Goal: Information Seeking & Learning: Check status

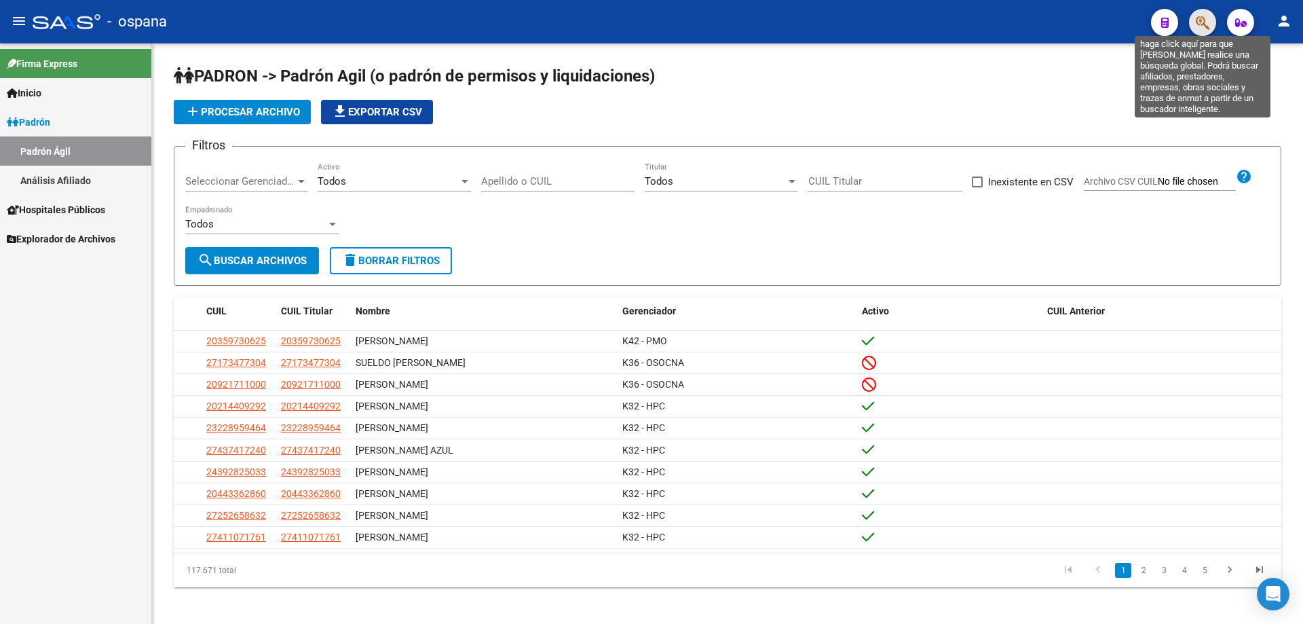
click at [1201, 23] on icon "button" at bounding box center [1203, 23] width 14 height 16
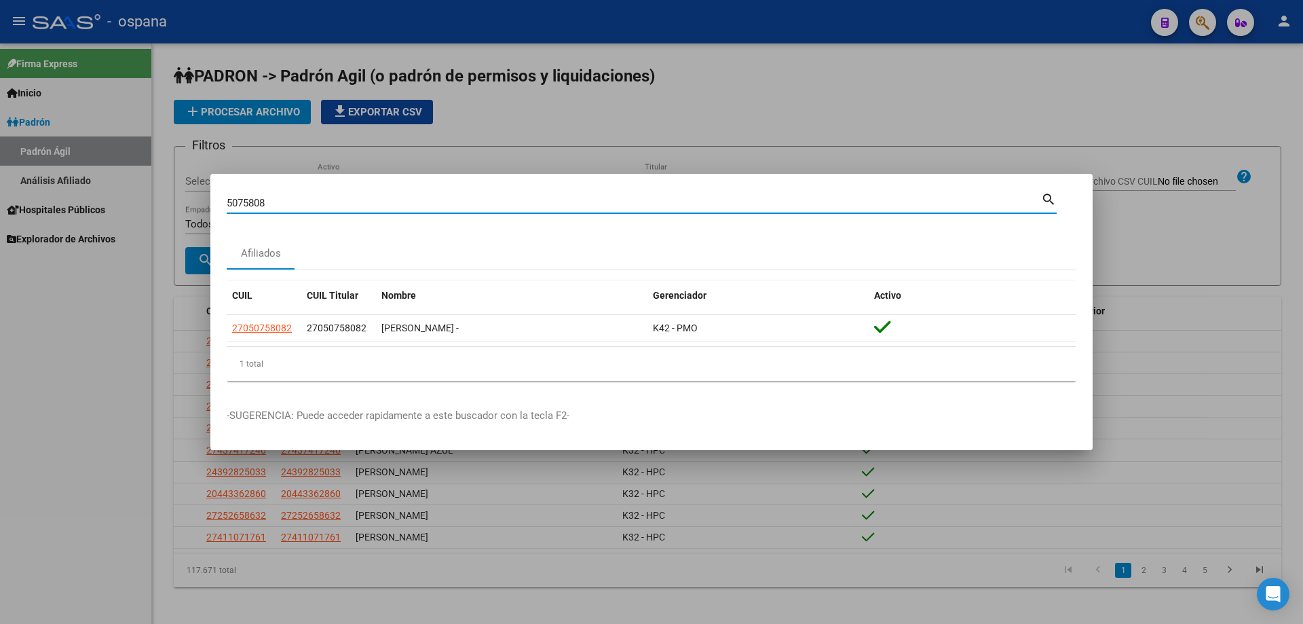
click at [248, 202] on input "5075808" at bounding box center [634, 203] width 815 height 12
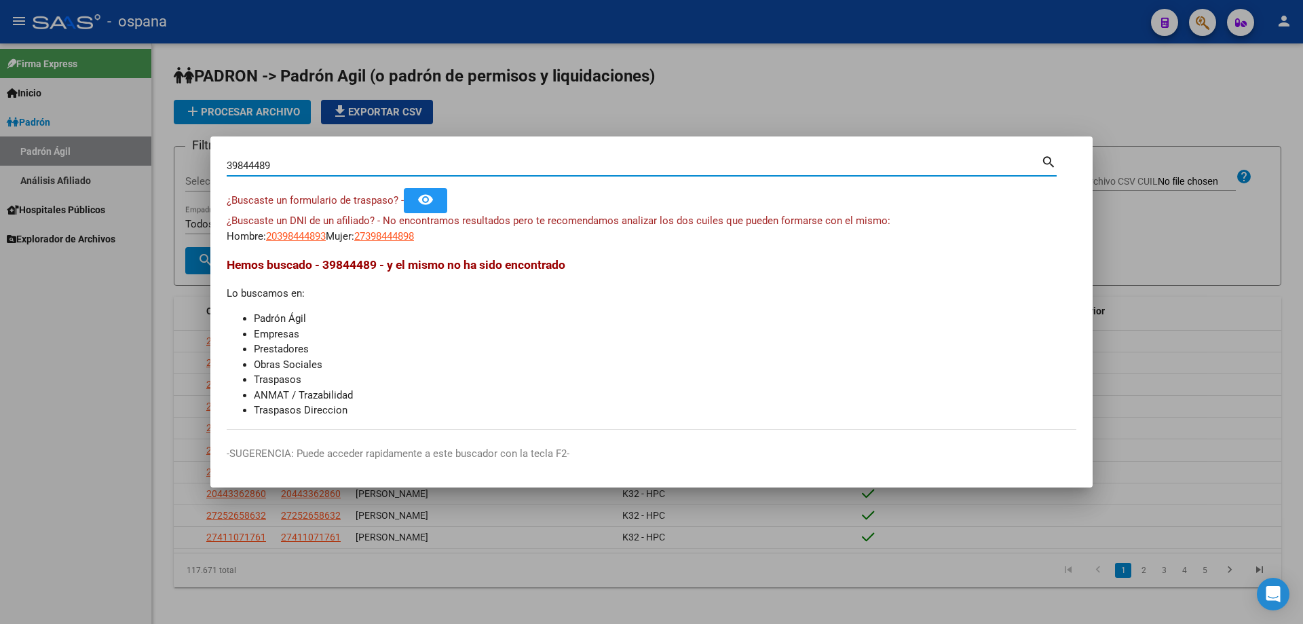
click at [261, 168] on input "39844489" at bounding box center [634, 166] width 815 height 12
drag, startPoint x: 291, startPoint y: 165, endPoint x: 0, endPoint y: 170, distance: 290.6
click at [0, 170] on div "39844489 Buscar (apellido, dni, cuil, nro traspaso, cuit, obra social) search ¿…" at bounding box center [651, 312] width 1303 height 624
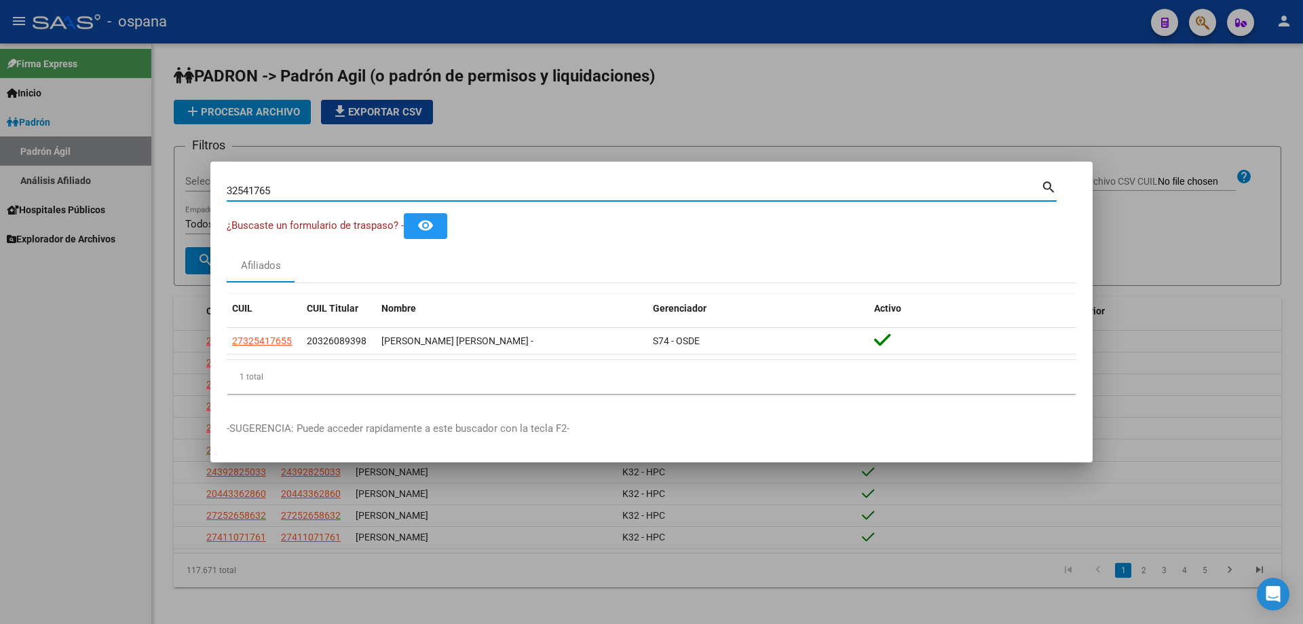
click at [294, 190] on input "32541765" at bounding box center [634, 191] width 815 height 12
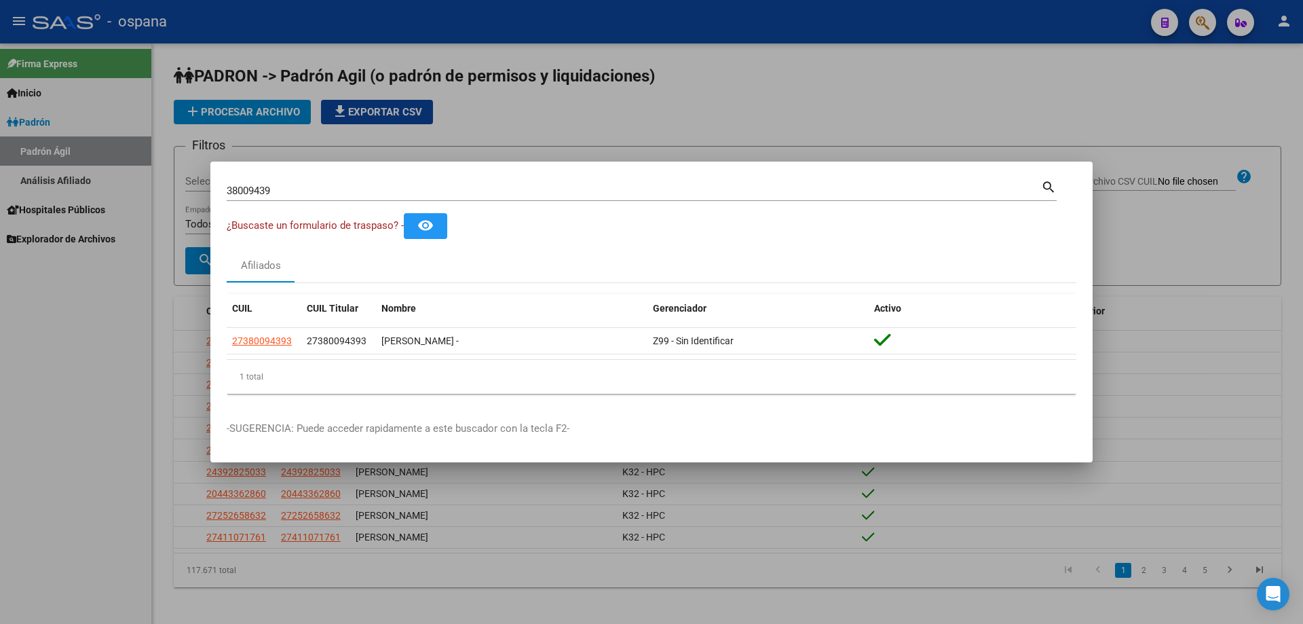
click at [389, 179] on div "38009439 Buscar (apellido, dni, [PERSON_NAME], nro traspaso, cuit, obra social)…" at bounding box center [642, 189] width 830 height 23
click at [389, 189] on input "38009439" at bounding box center [634, 191] width 815 height 12
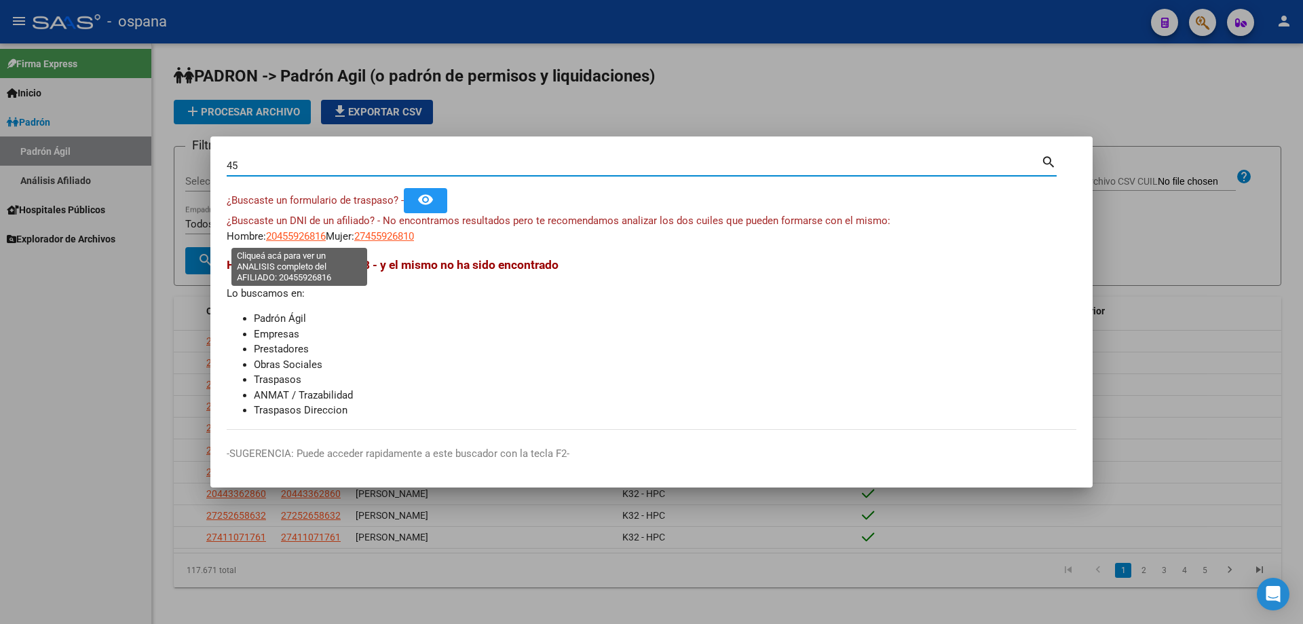
type input "4"
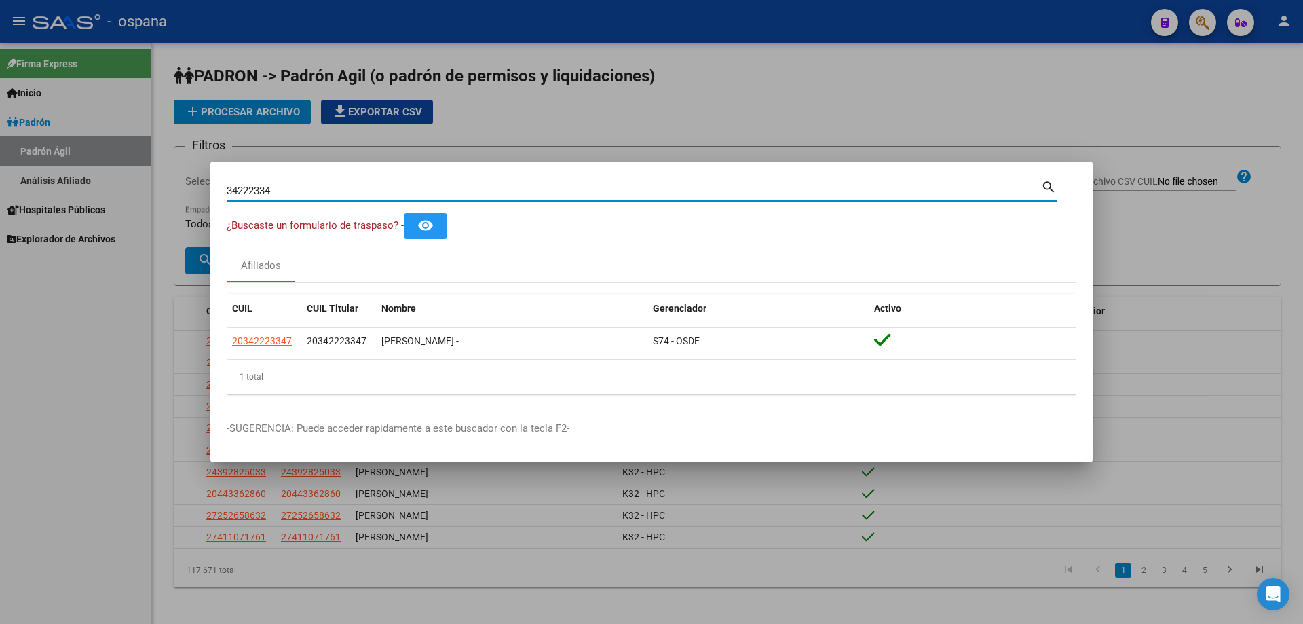
click at [472, 188] on input "34222334" at bounding box center [634, 191] width 815 height 12
type input "3"
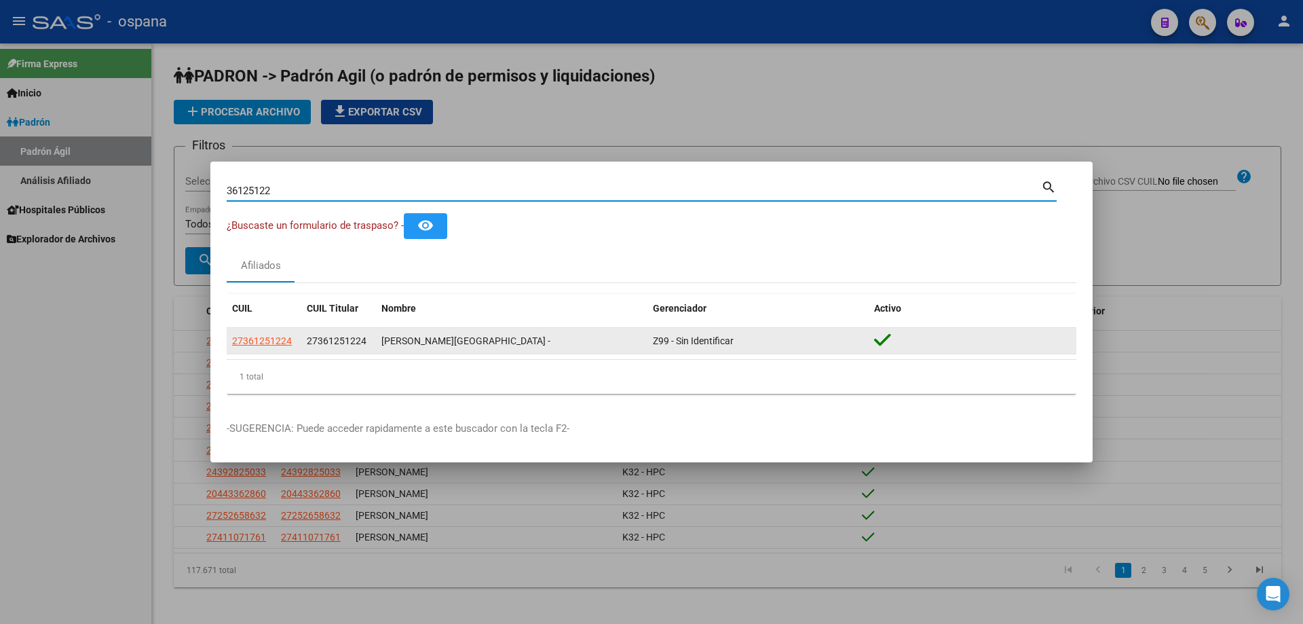
click at [269, 348] on app-link-go-to "27361251224" at bounding box center [262, 341] width 60 height 16
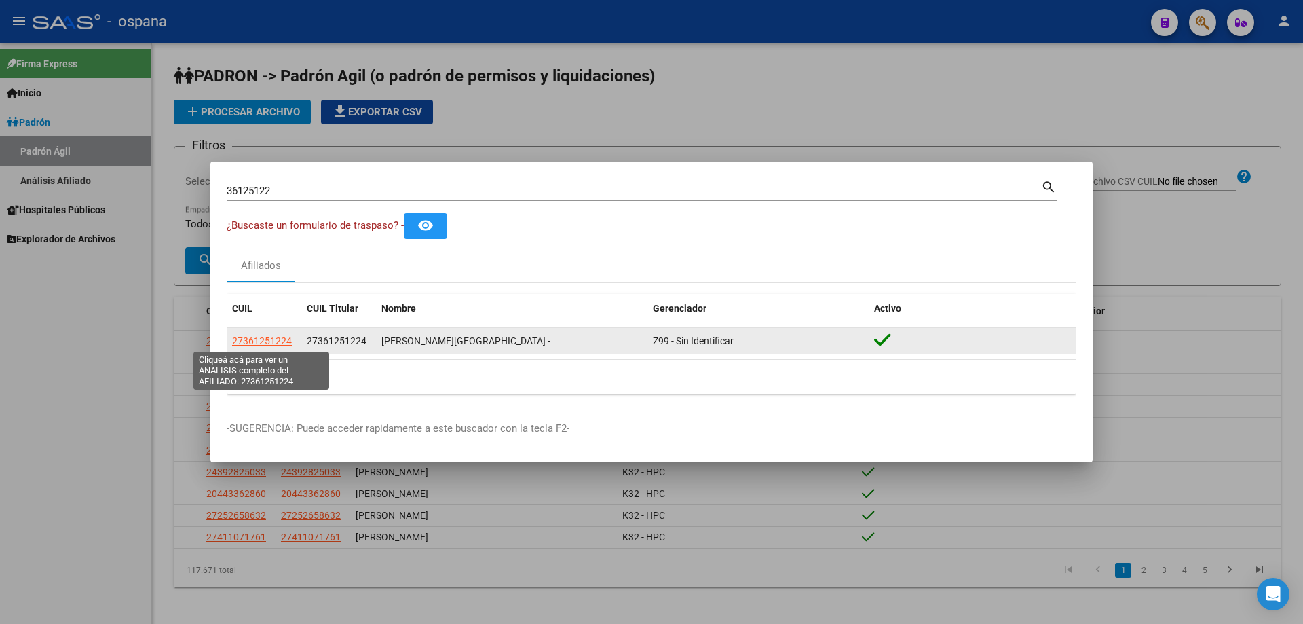
click at [272, 337] on span "27361251224" at bounding box center [262, 340] width 60 height 11
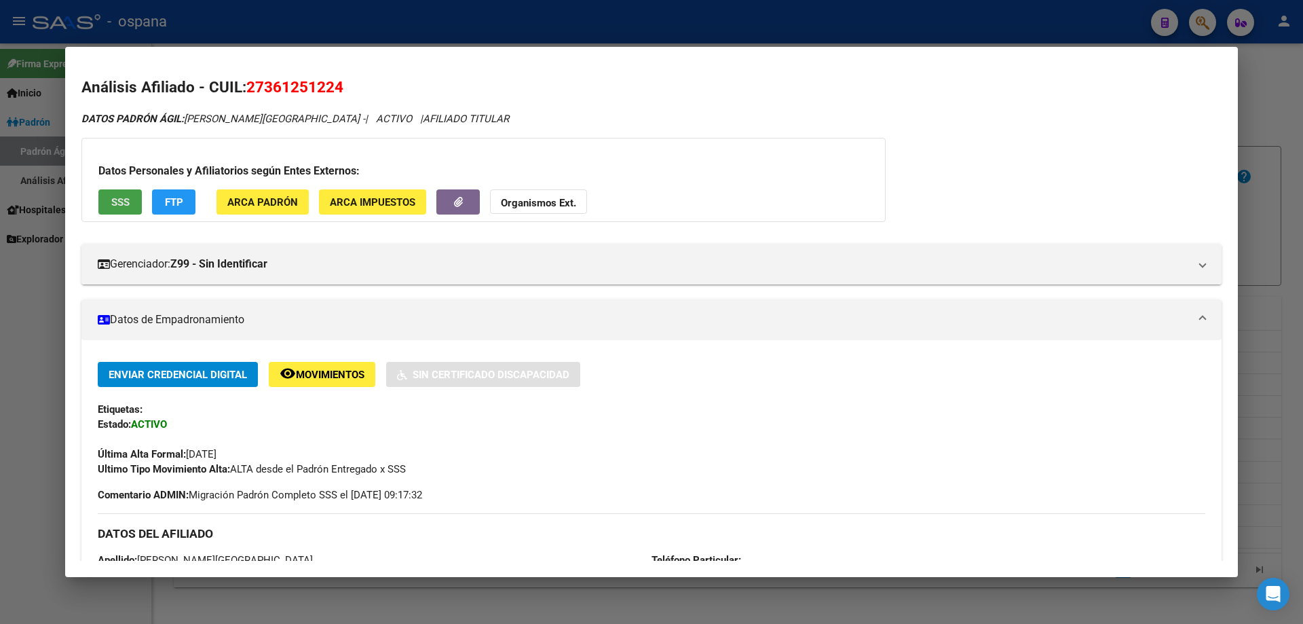
click at [130, 199] on button "SSS" at bounding box center [119, 201] width 43 height 25
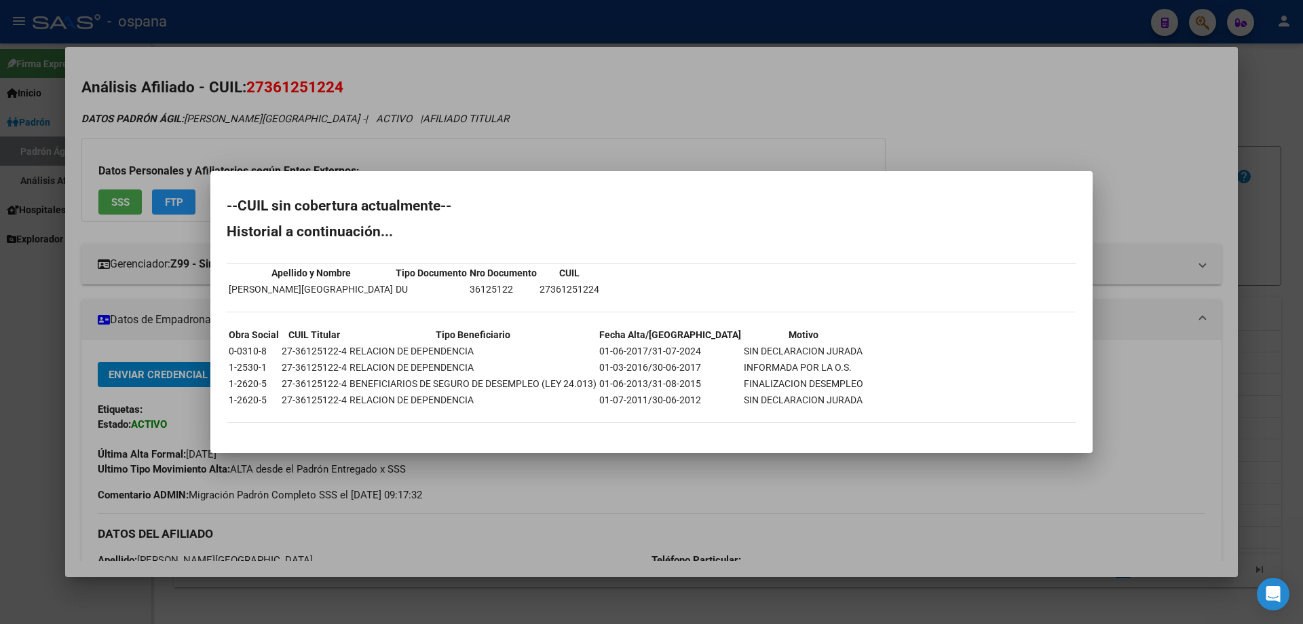
drag, startPoint x: 230, startPoint y: 285, endPoint x: 517, endPoint y: 282, distance: 287.1
click at [517, 282] on div "--CUIL sin cobertura actualmente-- Historial a continuación... Apellido y Nombr…" at bounding box center [652, 318] width 850 height 238
click at [530, 302] on div "--CUIL sin cobertura actualmente-- Historial a continuación... Apellido y Nombr…" at bounding box center [652, 318] width 850 height 238
drag, startPoint x: 227, startPoint y: 352, endPoint x: 741, endPoint y: 388, distance: 515.8
click at [741, 388] on table "Obra Social CUIL Titular Tipo Beneficiario Fecha Alta/Baja Motivo 0-0310-8 27-3…" at bounding box center [546, 367] width 639 height 83
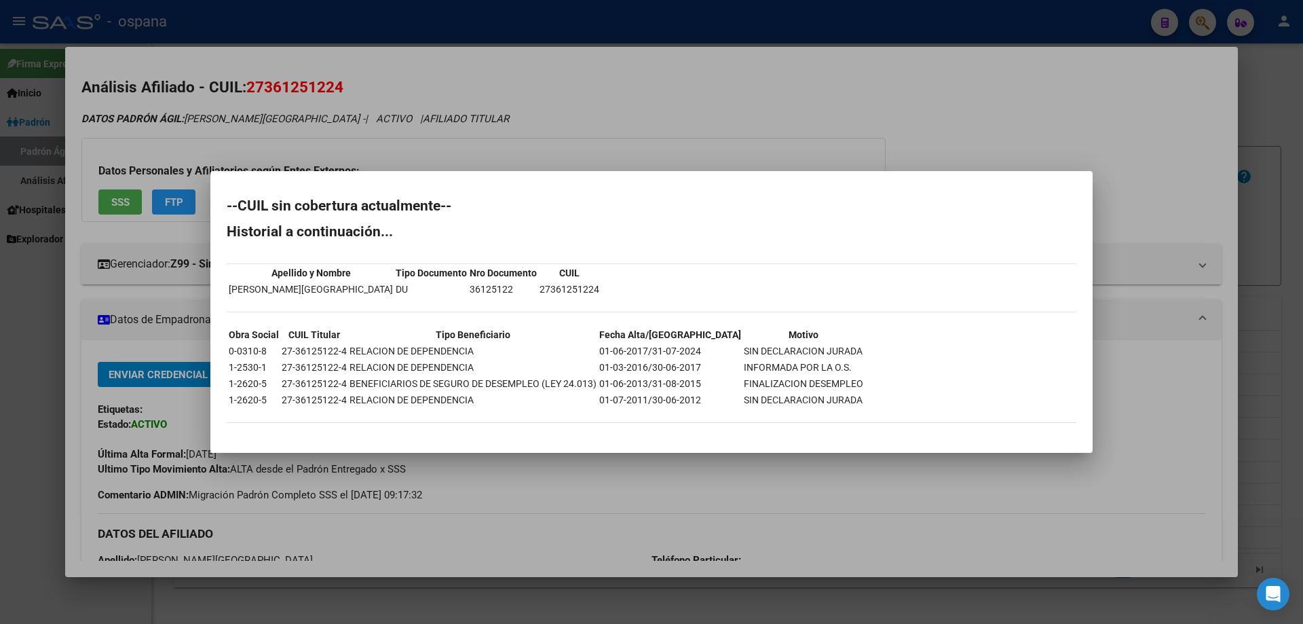
click at [749, 377] on td "FINALIZACION DESEMPLEO" at bounding box center [803, 383] width 121 height 15
click at [1303, 373] on div at bounding box center [651, 312] width 1303 height 624
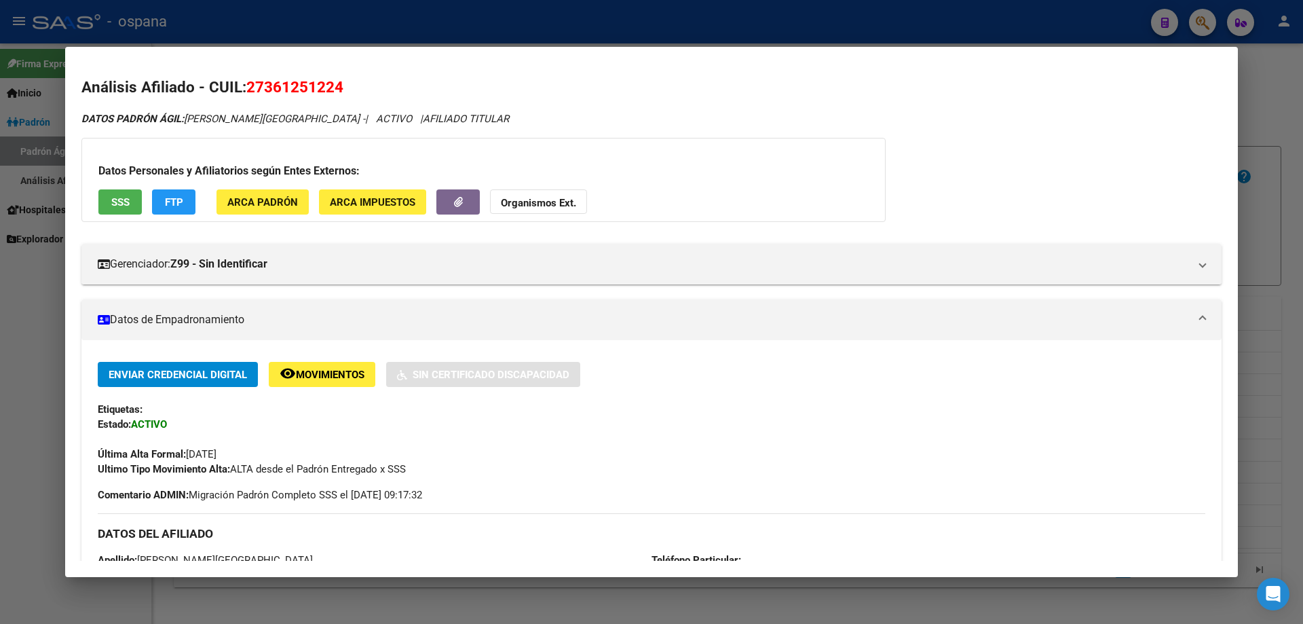
click at [1302, 367] on div at bounding box center [651, 312] width 1303 height 624
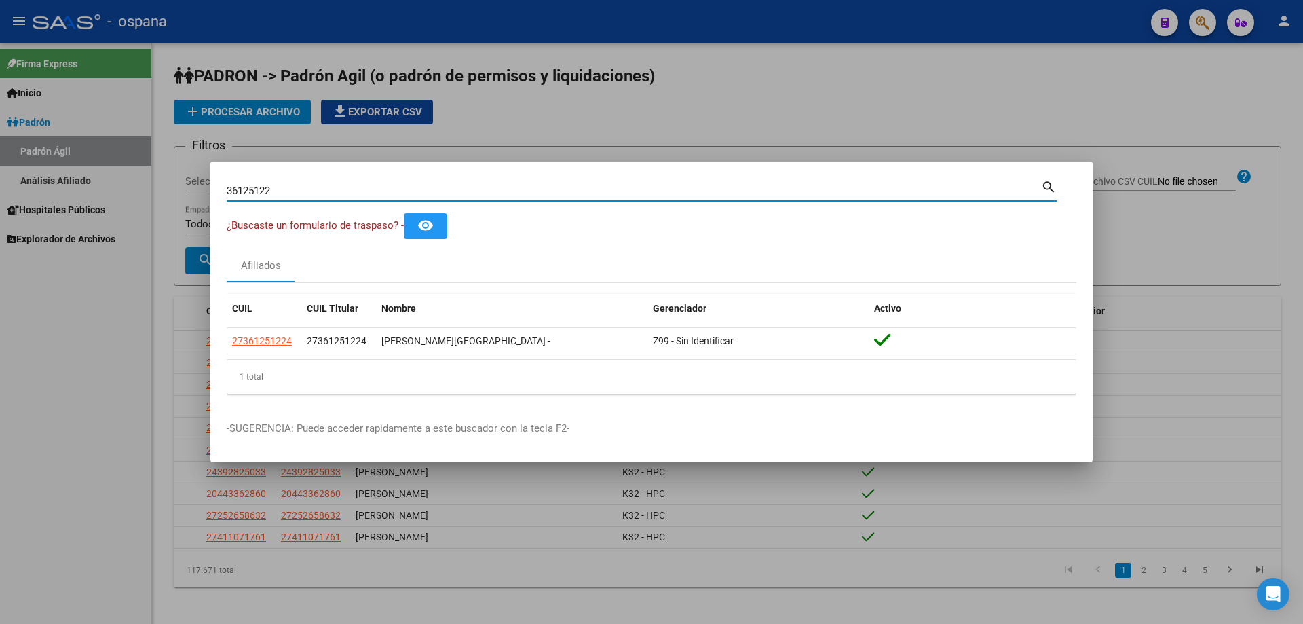
click at [544, 188] on input "36125122" at bounding box center [634, 191] width 815 height 12
click at [703, 193] on input "25858245" at bounding box center [634, 191] width 815 height 12
type input "36541189"
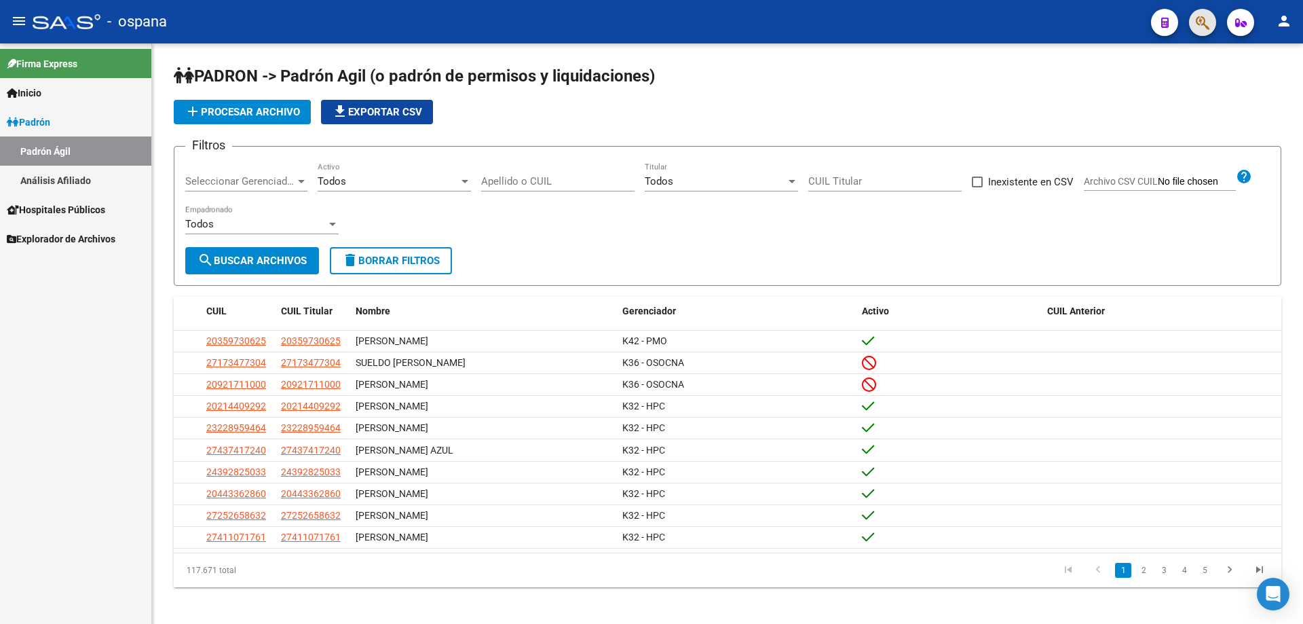
click at [1195, 22] on button "button" at bounding box center [1202, 22] width 27 height 27
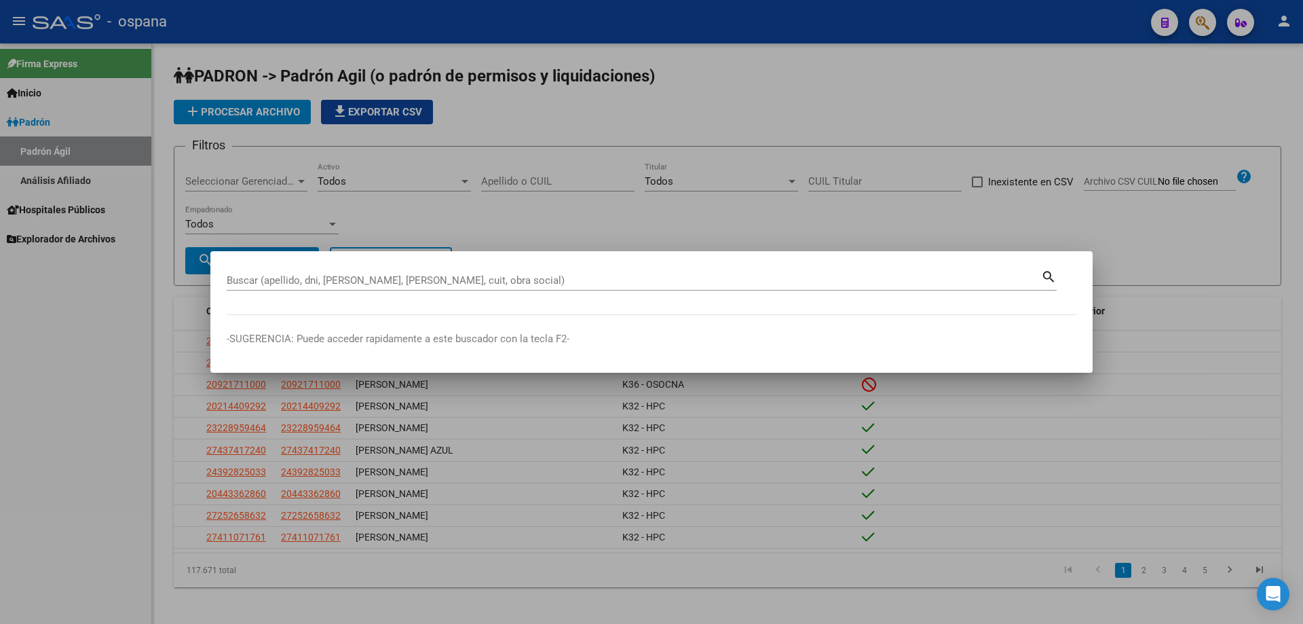
click at [423, 271] on div "Buscar (apellido, dni, [PERSON_NAME], [PERSON_NAME], cuit, obra social)" at bounding box center [634, 280] width 815 height 20
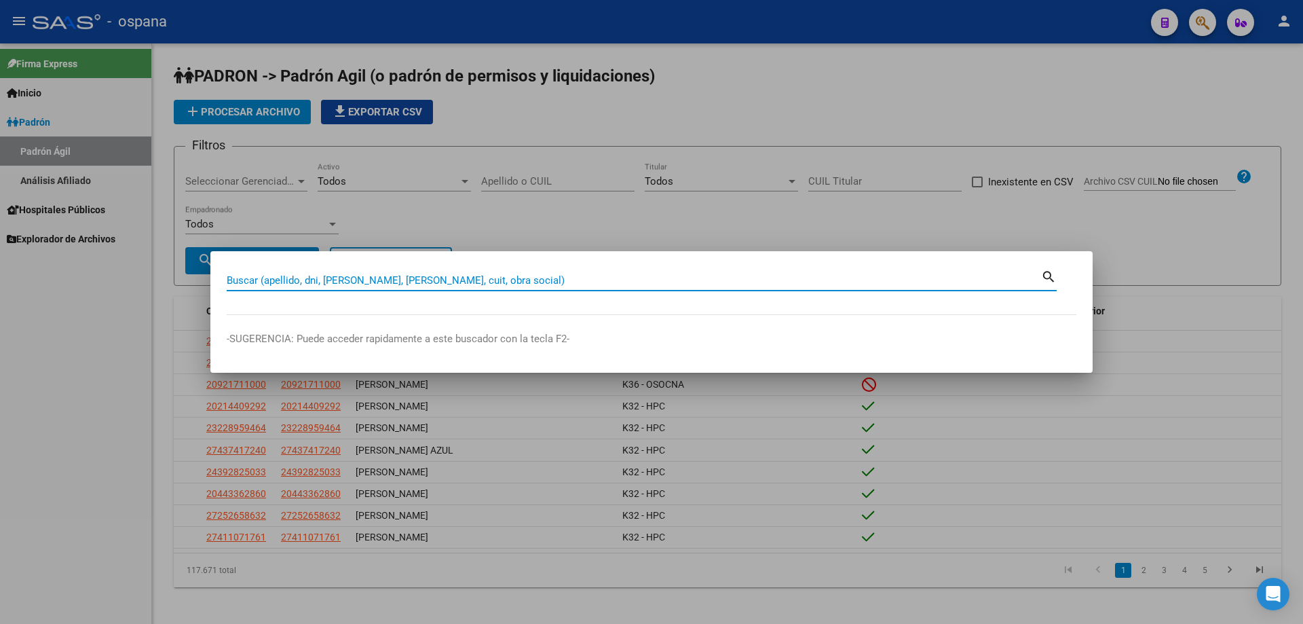
click at [428, 276] on input "Buscar (apellido, dni, [PERSON_NAME], [PERSON_NAME], cuit, obra social)" at bounding box center [634, 280] width 815 height 12
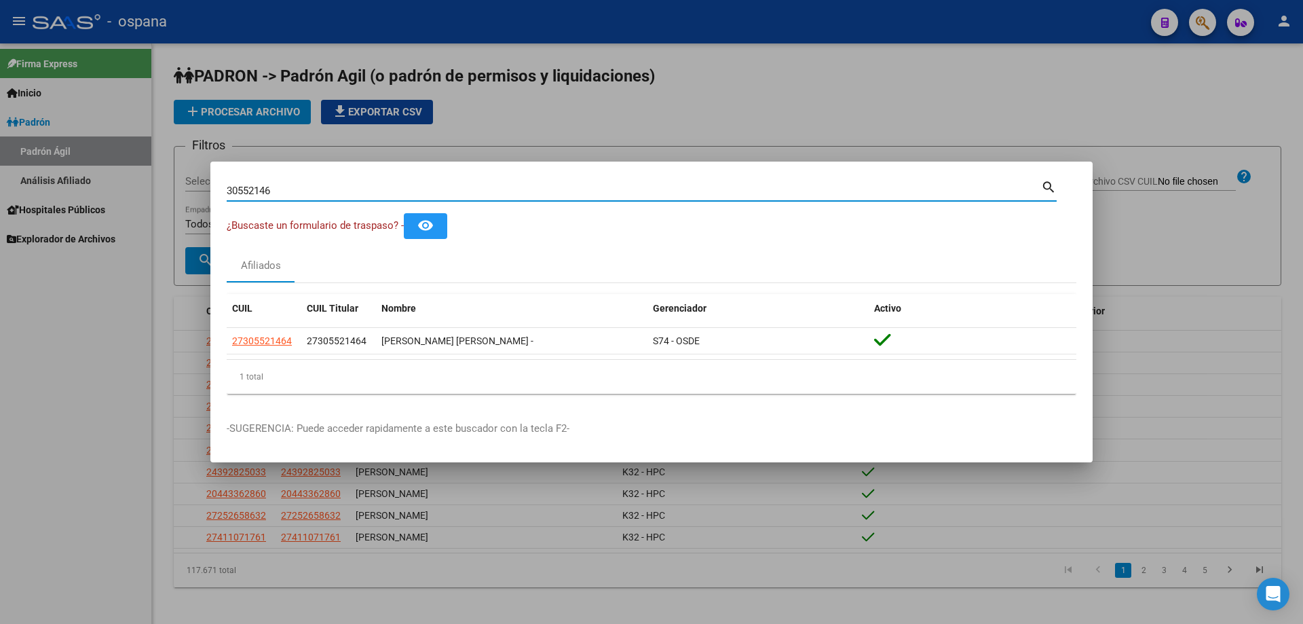
click at [361, 183] on div "30552146 Buscar (apellido, dni, cuil, nro traspaso, cuit, obra social)" at bounding box center [634, 191] width 815 height 20
drag, startPoint x: 361, startPoint y: 183, endPoint x: 373, endPoint y: 191, distance: 14.7
click at [367, 186] on div "30552146 Buscar (apellido, dni, cuil, nro traspaso, cuit, obra social)" at bounding box center [634, 191] width 815 height 20
click at [379, 195] on input "30552146" at bounding box center [634, 191] width 815 height 12
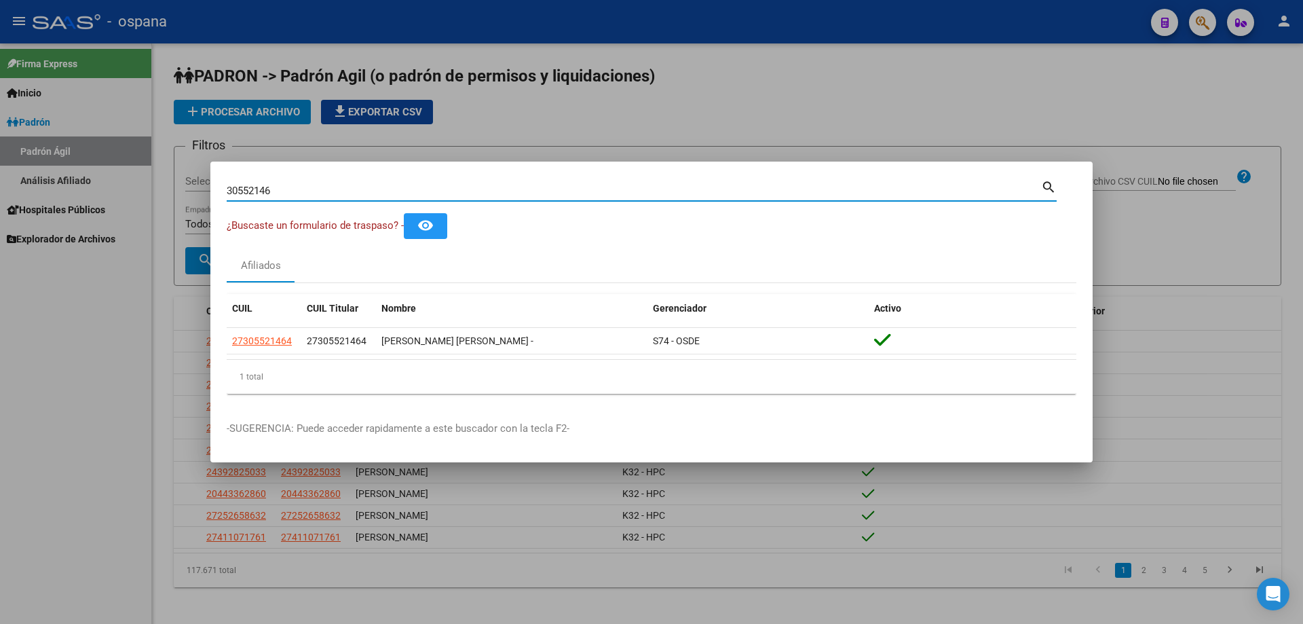
click at [335, 234] on div "¿Buscaste un formulario de traspaso? - remove_red_eye" at bounding box center [652, 225] width 850 height 25
click at [415, 187] on input "30552146" at bounding box center [634, 191] width 815 height 12
click at [433, 196] on input "32608939" at bounding box center [634, 191] width 815 height 12
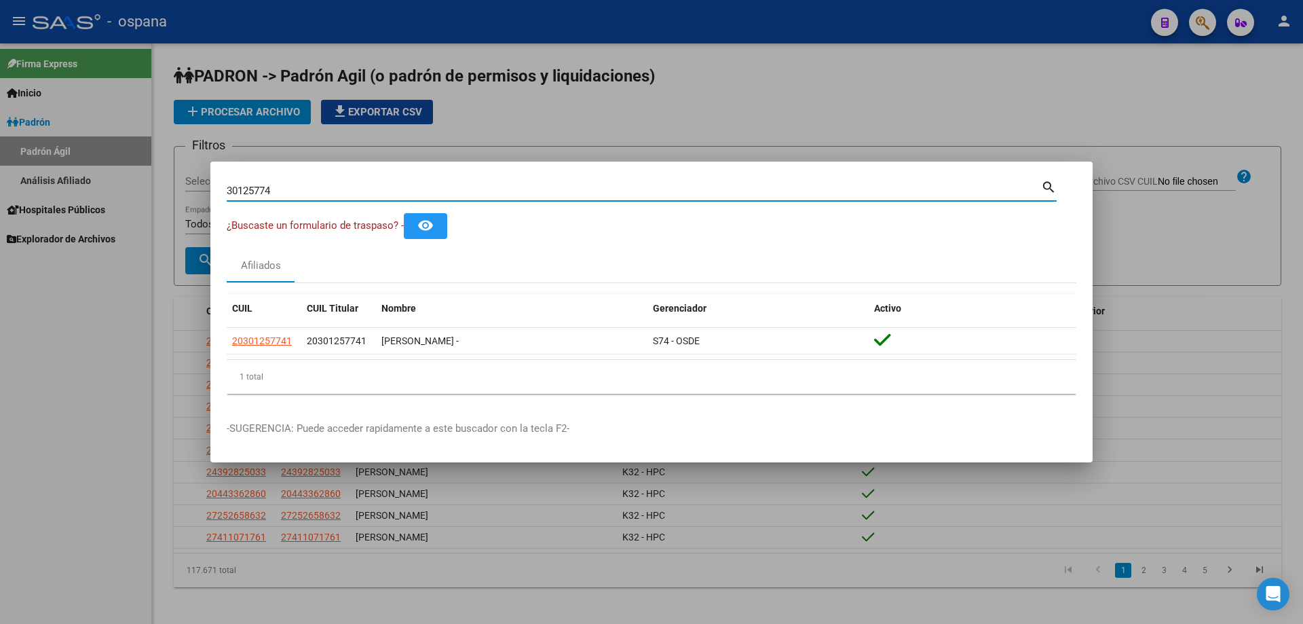
click at [332, 193] on input "30125774" at bounding box center [634, 191] width 815 height 12
click at [327, 192] on input "23534479" at bounding box center [634, 191] width 815 height 12
click at [339, 190] on input "25758529" at bounding box center [634, 191] width 815 height 12
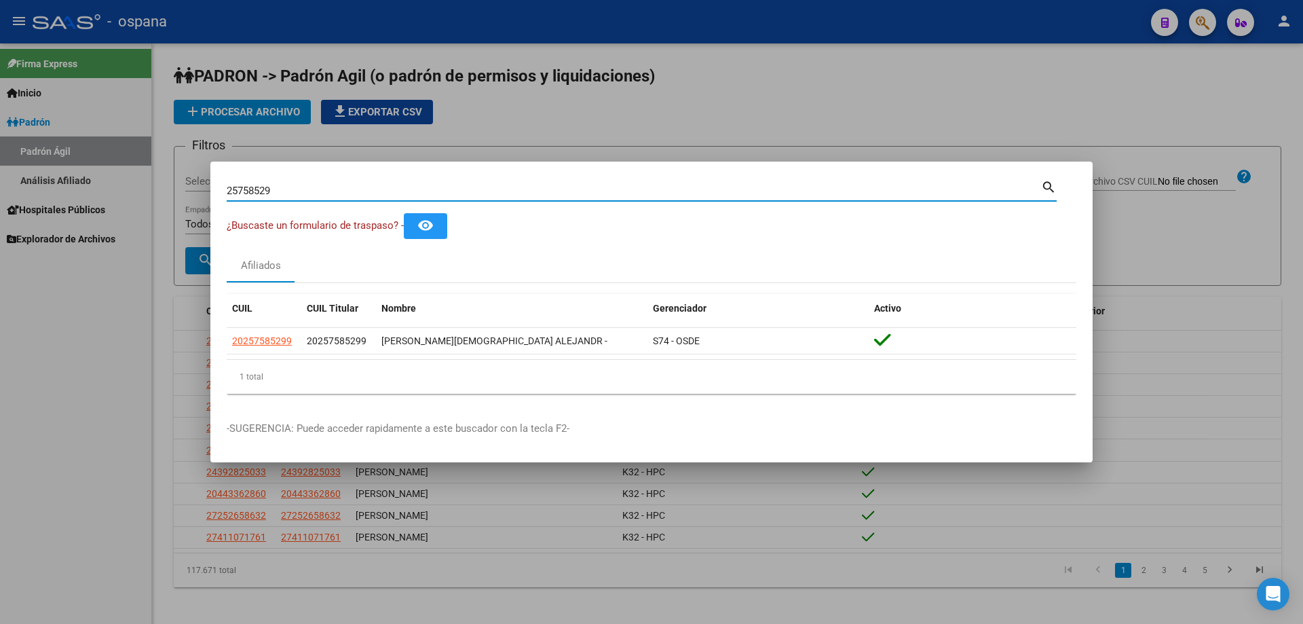
click at [339, 190] on input "25758529" at bounding box center [634, 191] width 815 height 12
click at [248, 193] on input "32608939" at bounding box center [634, 191] width 815 height 12
click at [257, 196] on input "34222347" at bounding box center [634, 191] width 815 height 12
click at [261, 198] on div "34222347 Buscar (apellido, dni, cuil, nro traspaso, cuit, obra social)" at bounding box center [634, 191] width 815 height 20
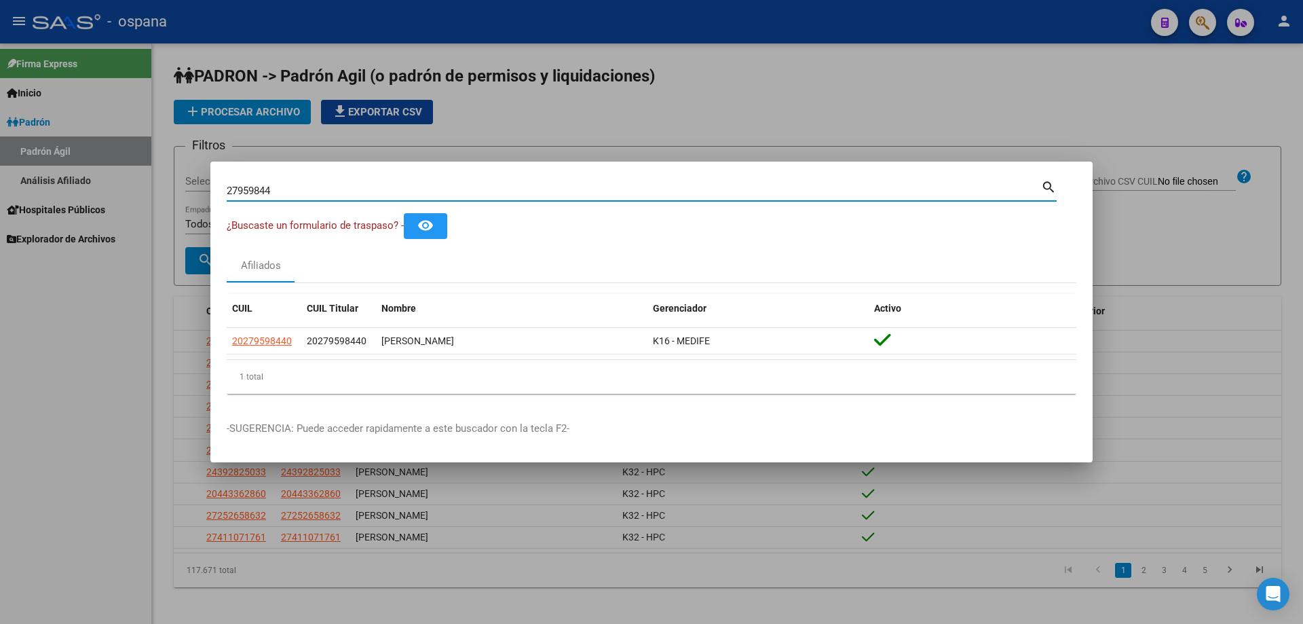
click at [255, 188] on input "27959844" at bounding box center [634, 191] width 815 height 12
type input "3"
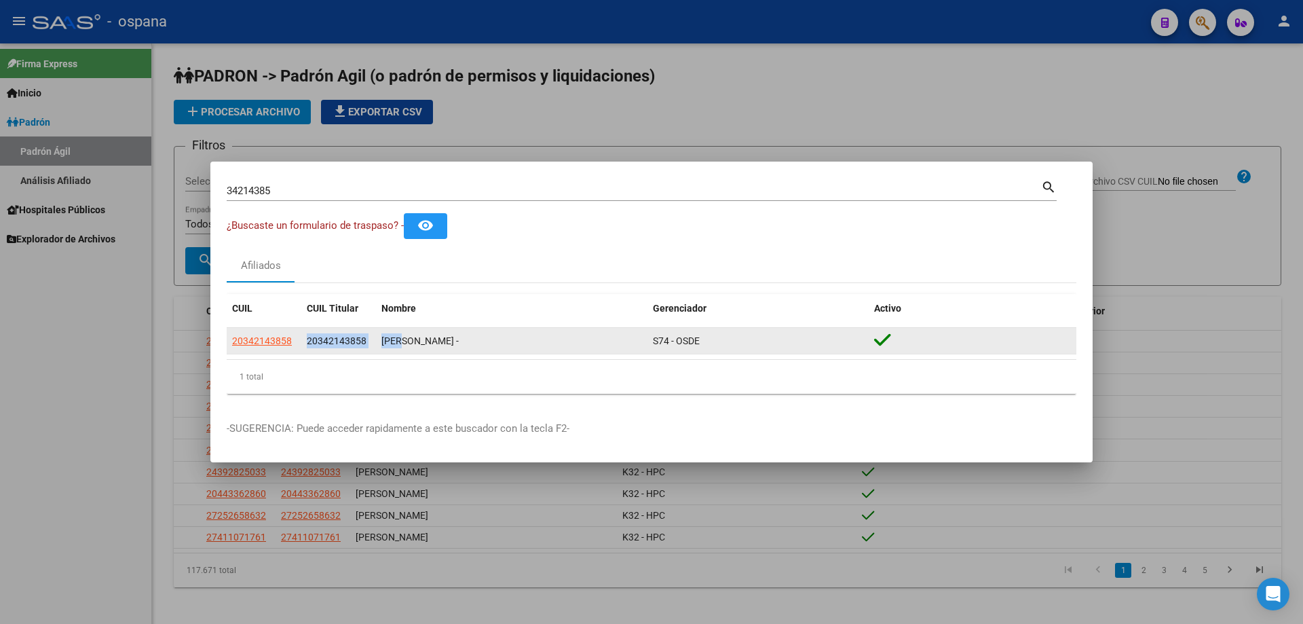
drag, startPoint x: 305, startPoint y: 339, endPoint x: 402, endPoint y: 343, distance: 97.1
click at [402, 343] on div "20342143858 20342143858 RAPACHIANI JUAN MANUEL - S74 - OSDE" at bounding box center [652, 341] width 850 height 27
click at [434, 352] on datatable-body-cell "RAPACHIANI JUAN MANUEL -" at bounding box center [512, 341] width 272 height 26
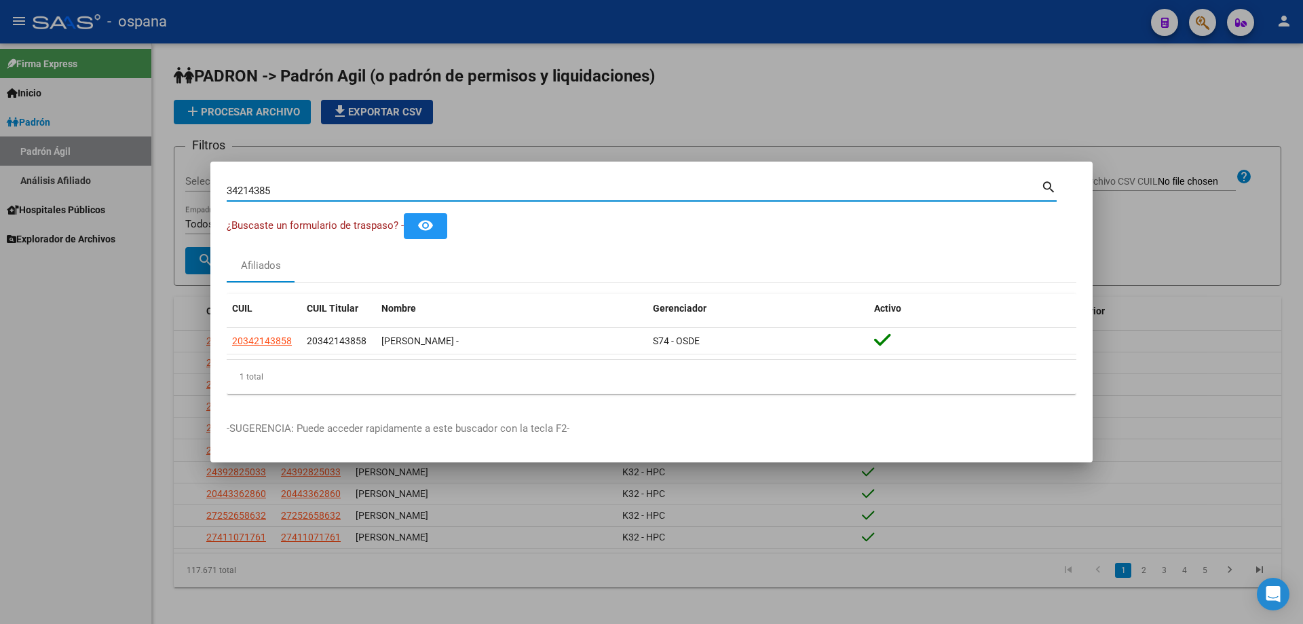
click at [353, 188] on input "34214385" at bounding box center [634, 191] width 815 height 12
type input "4"
click at [248, 191] on input "35785579" at bounding box center [634, 191] width 815 height 12
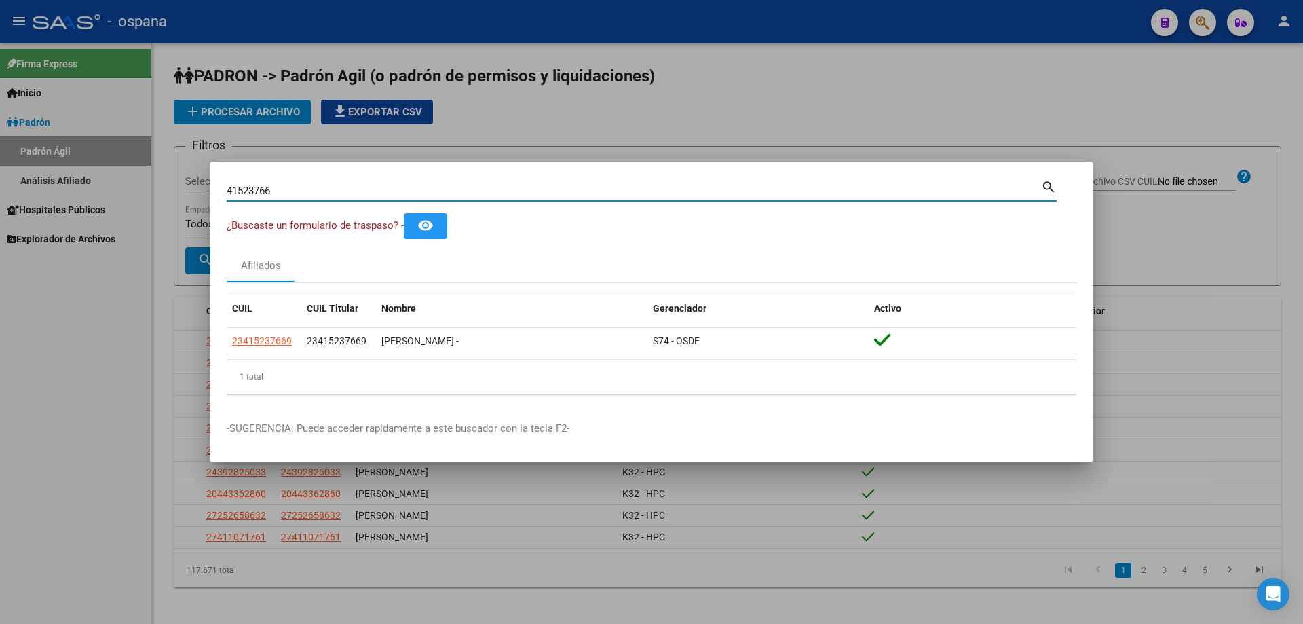
click at [330, 189] on input "41523766" at bounding box center [634, 191] width 815 height 12
click at [333, 189] on input "36714906" at bounding box center [634, 191] width 815 height 12
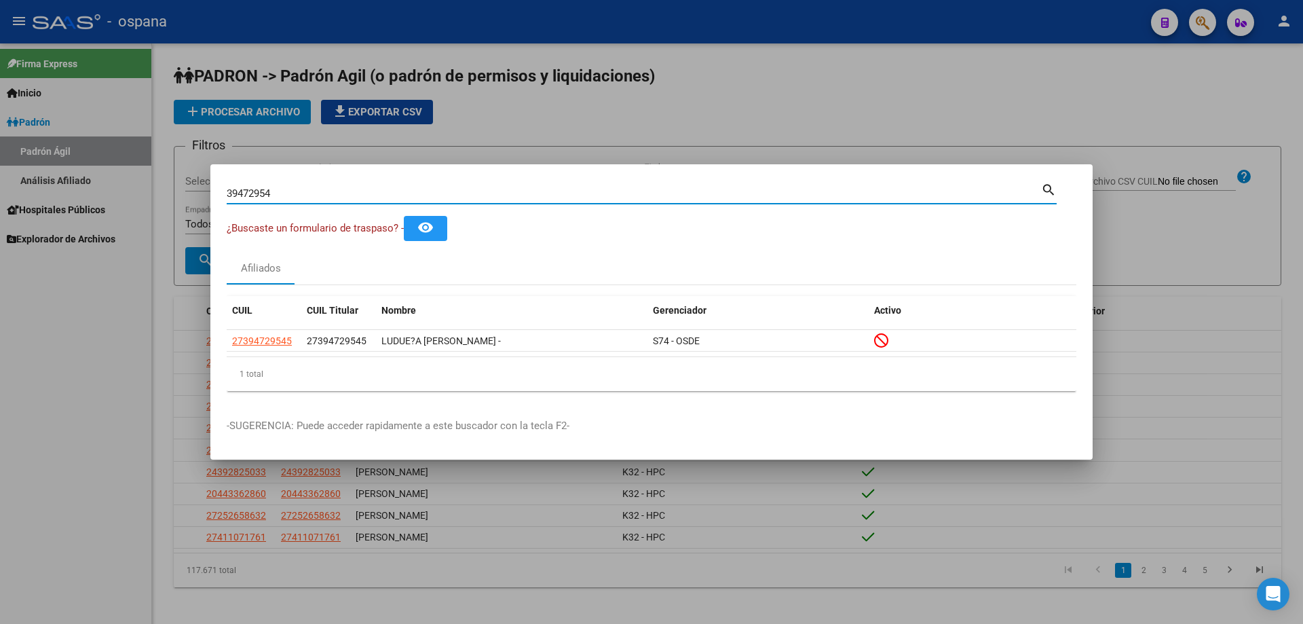
click at [333, 193] on input "39472954" at bounding box center [634, 193] width 815 height 12
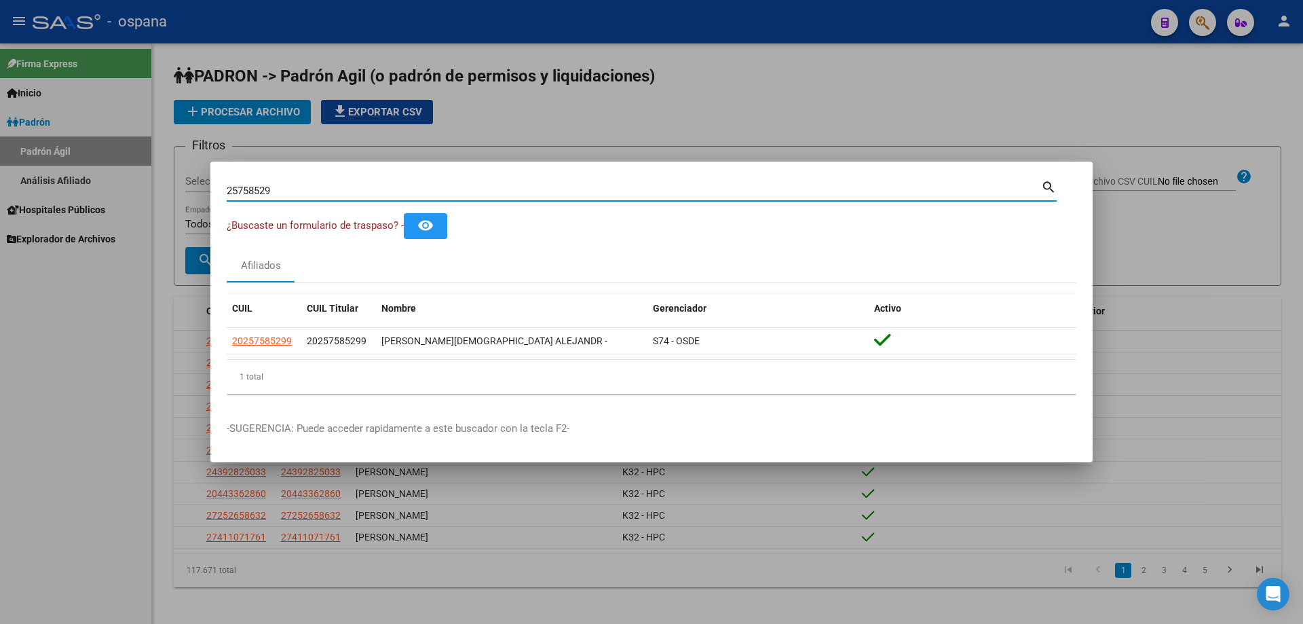
click at [322, 192] on input "25758529" at bounding box center [634, 191] width 815 height 12
click at [322, 195] on input "35530859" at bounding box center [634, 191] width 815 height 12
click at [314, 185] on input "29939672" at bounding box center [634, 191] width 815 height 12
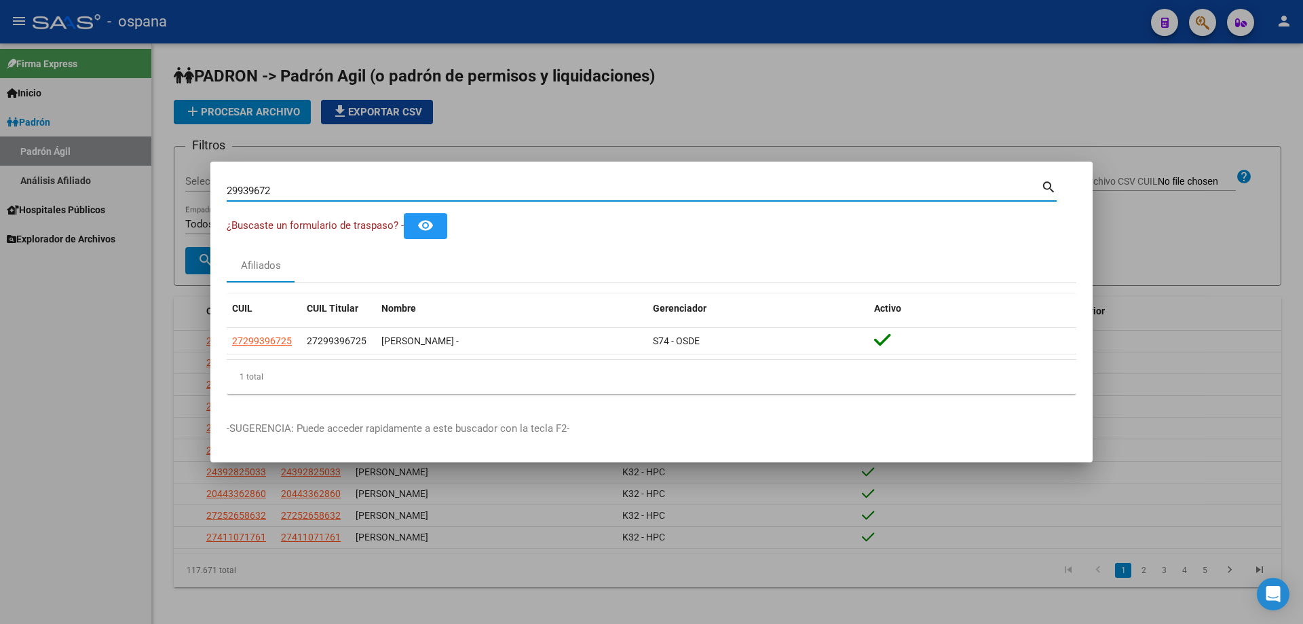
click at [314, 186] on input "29939672" at bounding box center [634, 191] width 815 height 12
click at [364, 193] on input "37488149" at bounding box center [634, 191] width 815 height 12
type input "2"
click at [358, 189] on input "28430673" at bounding box center [634, 191] width 815 height 12
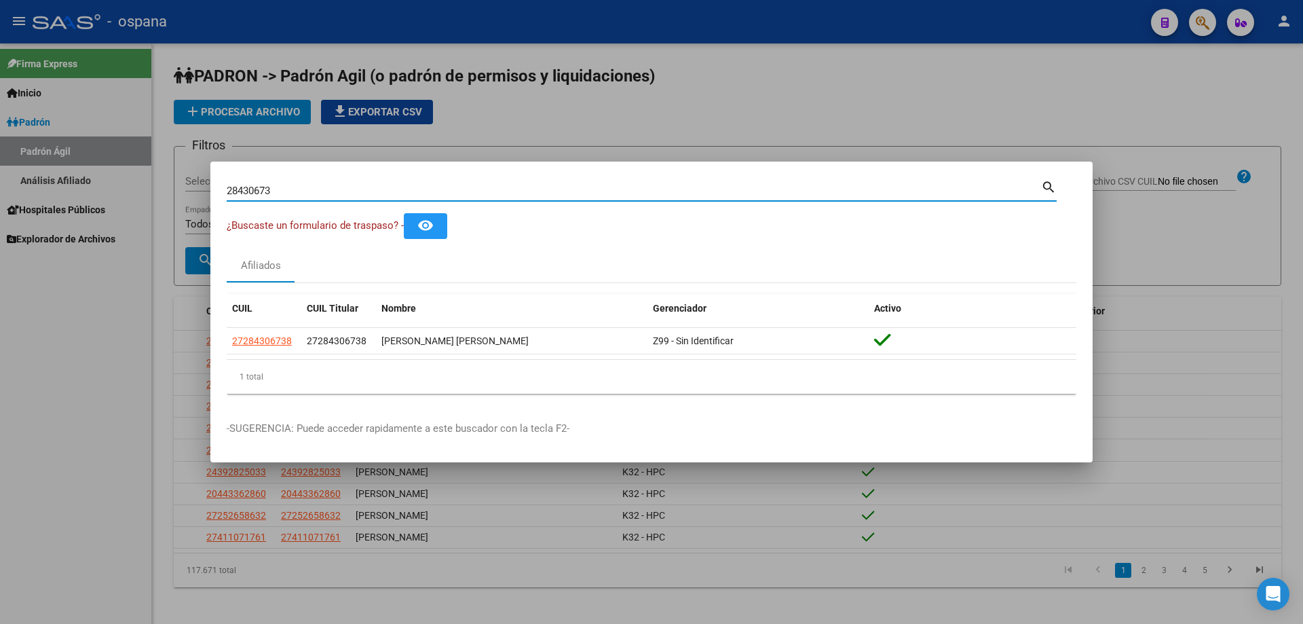
click at [358, 189] on input "28430673" at bounding box center [634, 191] width 815 height 12
click at [359, 187] on input "26508912" at bounding box center [634, 191] width 815 height 12
click at [359, 187] on input "36987196" at bounding box center [634, 191] width 815 height 12
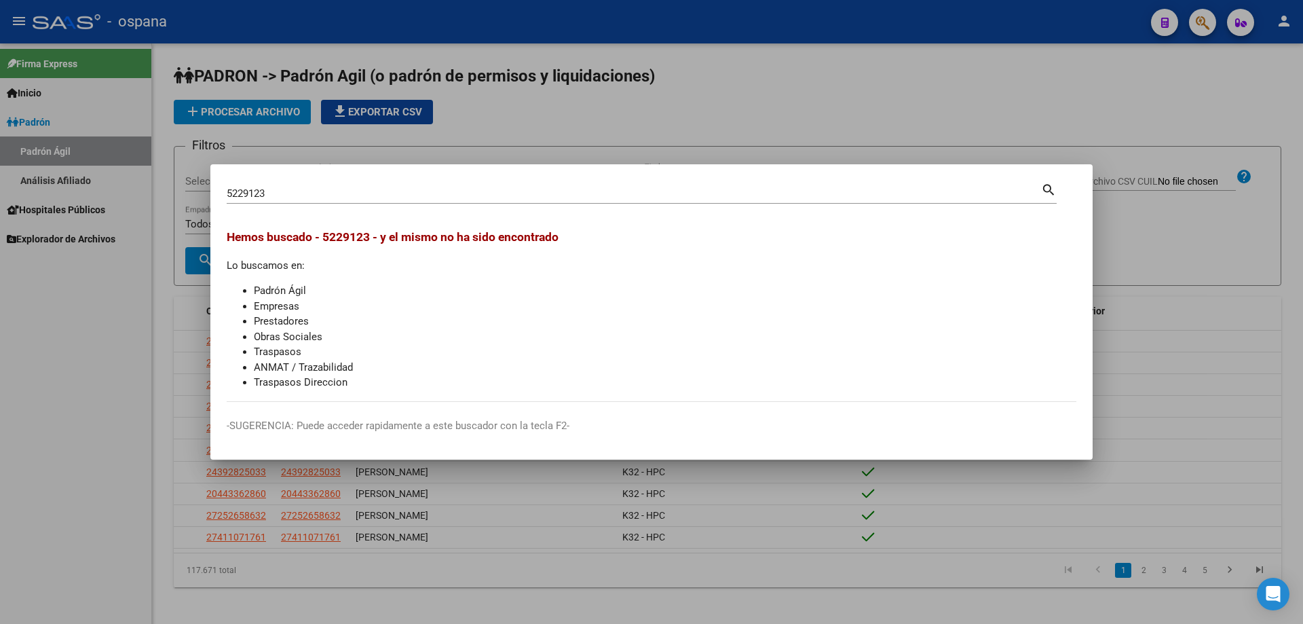
click at [229, 202] on div "5229123 Buscar (apellido, dni, cuil, nro traspaso, cuit, obra social)" at bounding box center [634, 193] width 815 height 20
click at [244, 189] on input "5229123" at bounding box center [634, 193] width 815 height 12
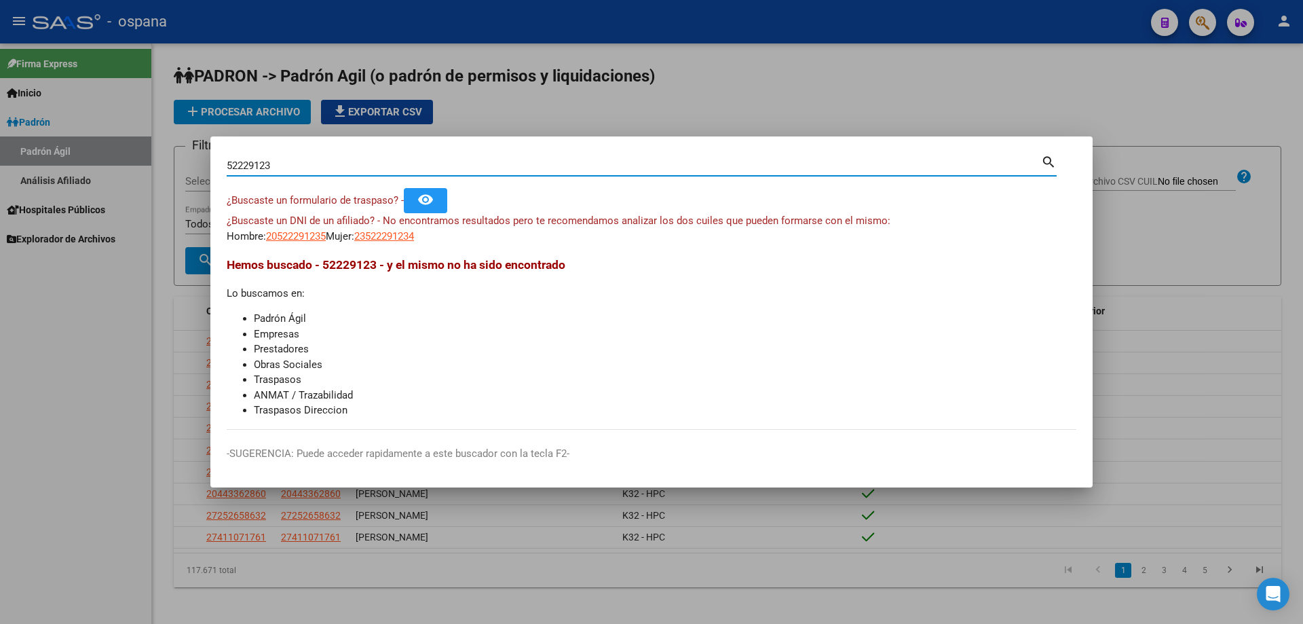
drag, startPoint x: 316, startPoint y: 170, endPoint x: 0, endPoint y: 213, distance: 319.3
click at [0, 213] on div "52229123 Buscar (apellido, dni, cuil, nro traspaso, cuit, obra social) search ¿…" at bounding box center [651, 312] width 1303 height 624
click at [413, 155] on div "52229123 Buscar (apellido, dni, cuil, nro traspaso, cuit, obra social)" at bounding box center [634, 165] width 815 height 20
click at [425, 170] on input "52229123" at bounding box center [634, 166] width 815 height 12
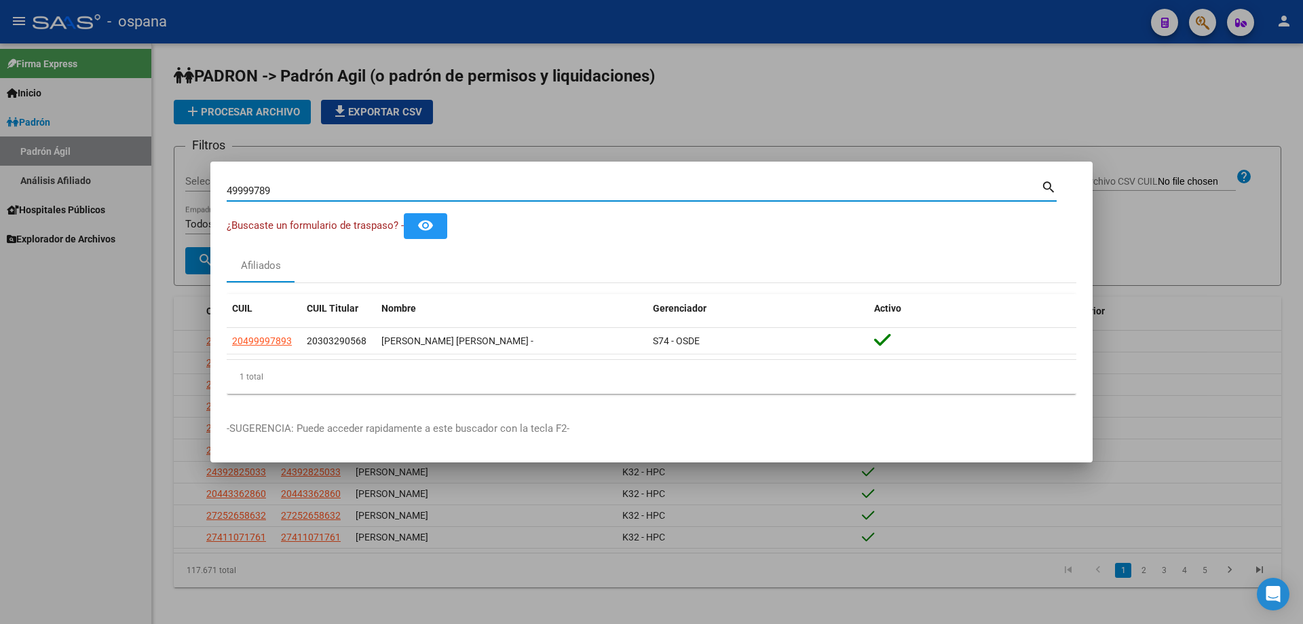
click at [233, 196] on input "49999789" at bounding box center [634, 191] width 815 height 12
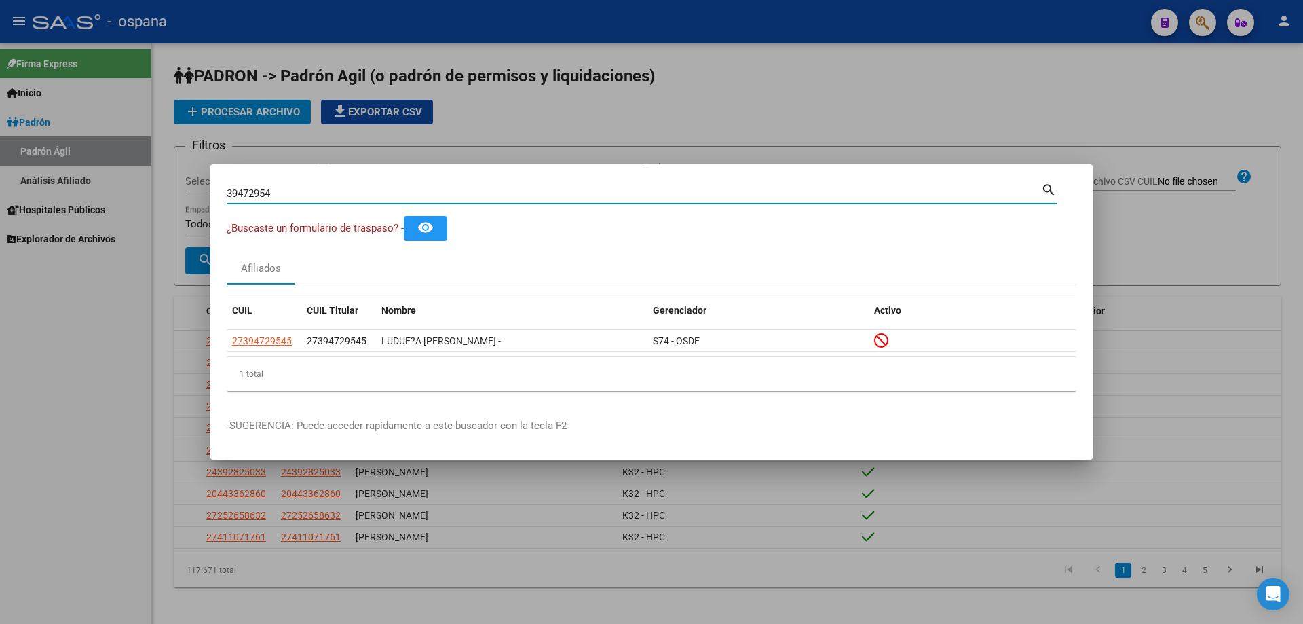
click at [250, 190] on input "39472954" at bounding box center [634, 193] width 815 height 12
click at [279, 195] on input "36184548" at bounding box center [634, 193] width 815 height 12
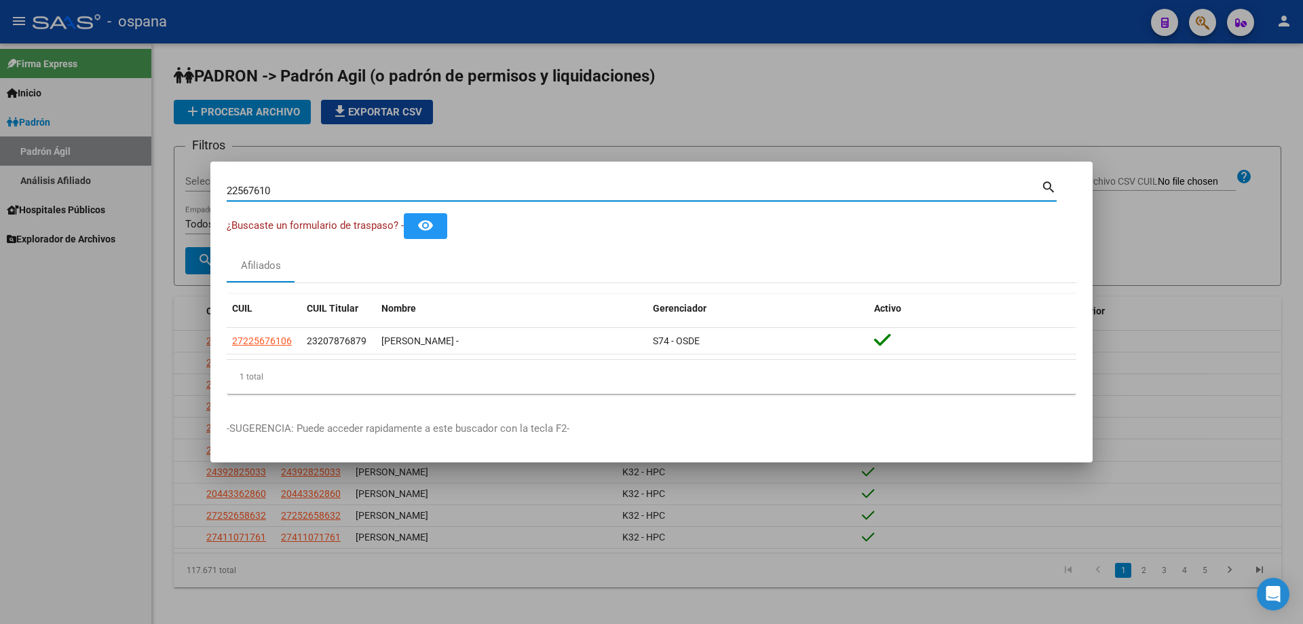
click at [273, 185] on input "22567610" at bounding box center [634, 191] width 815 height 12
click at [290, 189] on input "26103114" at bounding box center [634, 191] width 815 height 12
click at [292, 189] on input "22567610" at bounding box center [634, 191] width 815 height 12
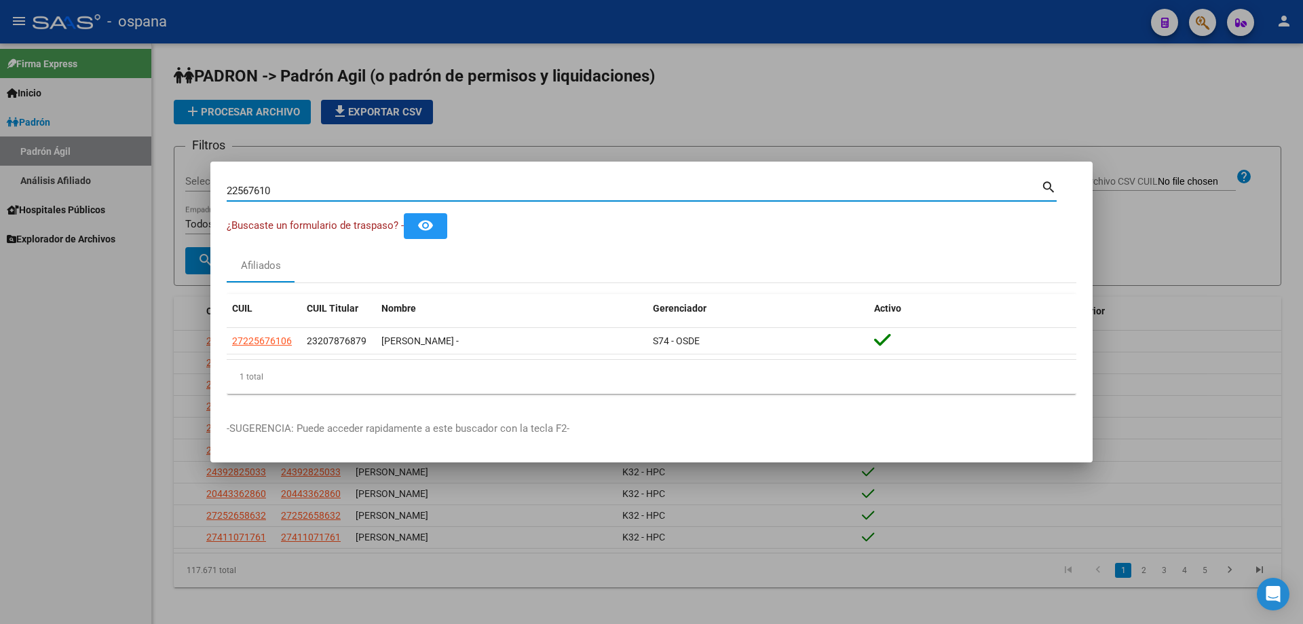
click at [292, 189] on input "22567610" at bounding box center [634, 191] width 815 height 12
click at [376, 193] on input "37030178" at bounding box center [634, 191] width 815 height 12
click at [396, 194] on input "32793492" at bounding box center [634, 191] width 815 height 12
click at [394, 196] on input "32793492" at bounding box center [634, 191] width 815 height 12
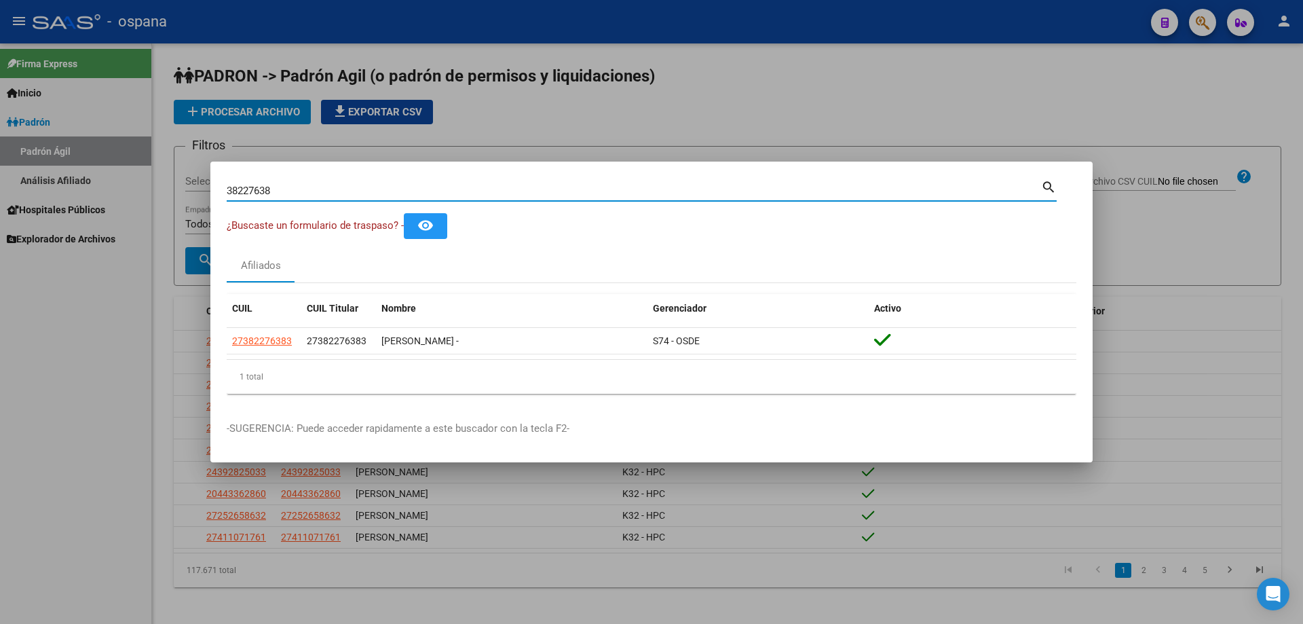
click at [395, 193] on input "38227638" at bounding box center [634, 191] width 815 height 12
click at [375, 189] on input "24628466" at bounding box center [634, 191] width 815 height 12
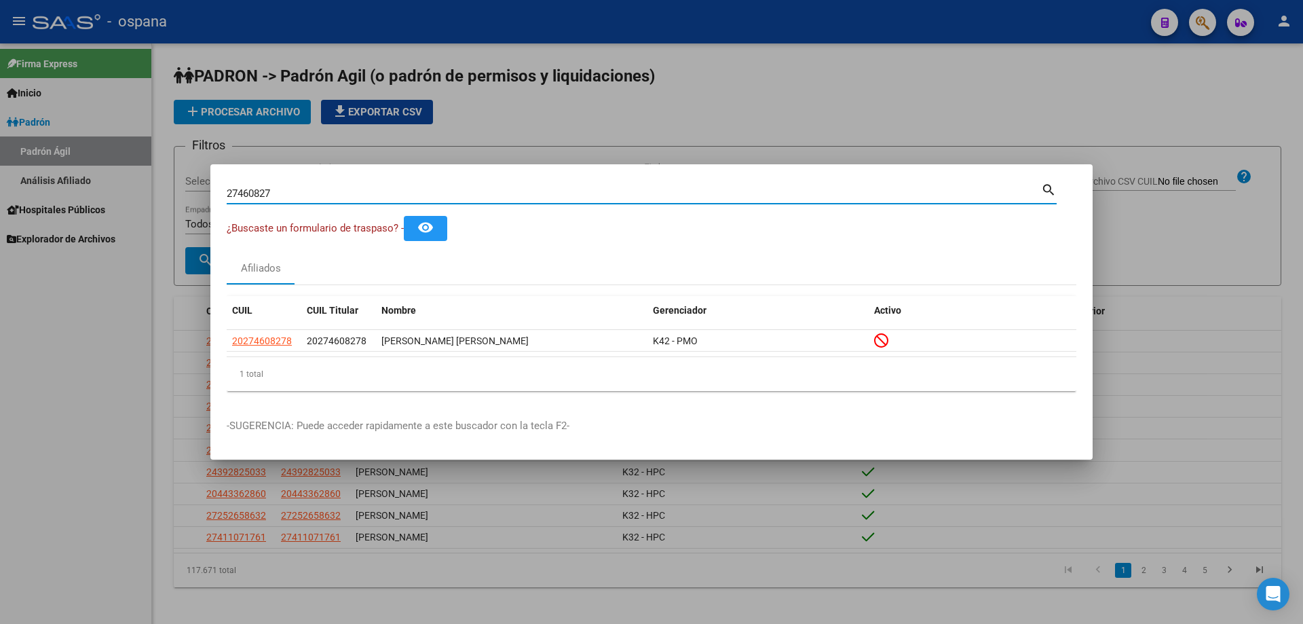
click at [406, 198] on input "27460827" at bounding box center [634, 193] width 815 height 12
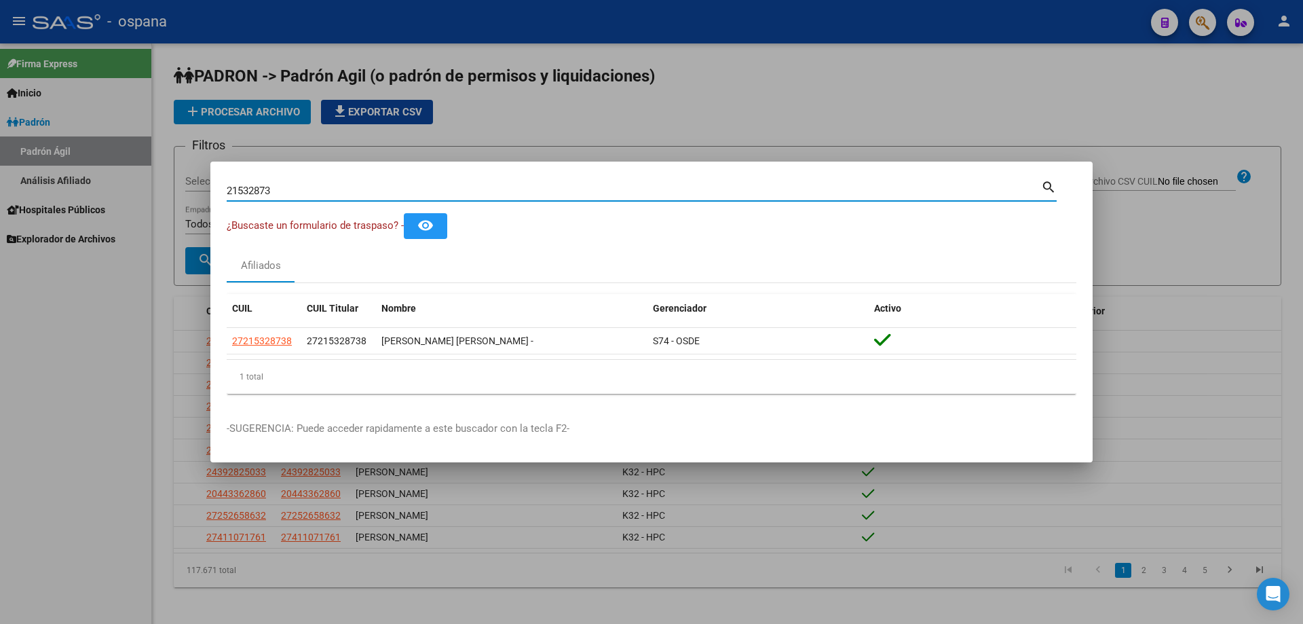
click at [317, 192] on input "21532873" at bounding box center [634, 191] width 815 height 12
click at [267, 189] on input "28971344" at bounding box center [634, 191] width 815 height 12
click at [310, 188] on input "41002910" at bounding box center [634, 191] width 815 height 12
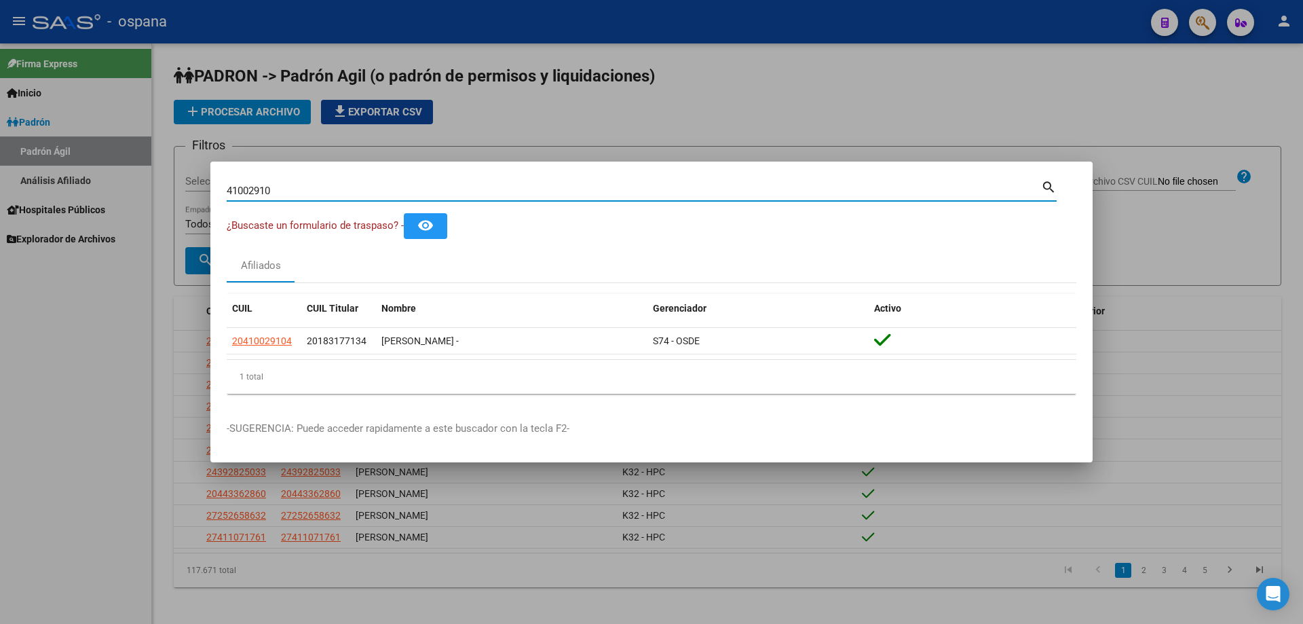
click at [310, 188] on input "41002910" at bounding box center [634, 191] width 815 height 12
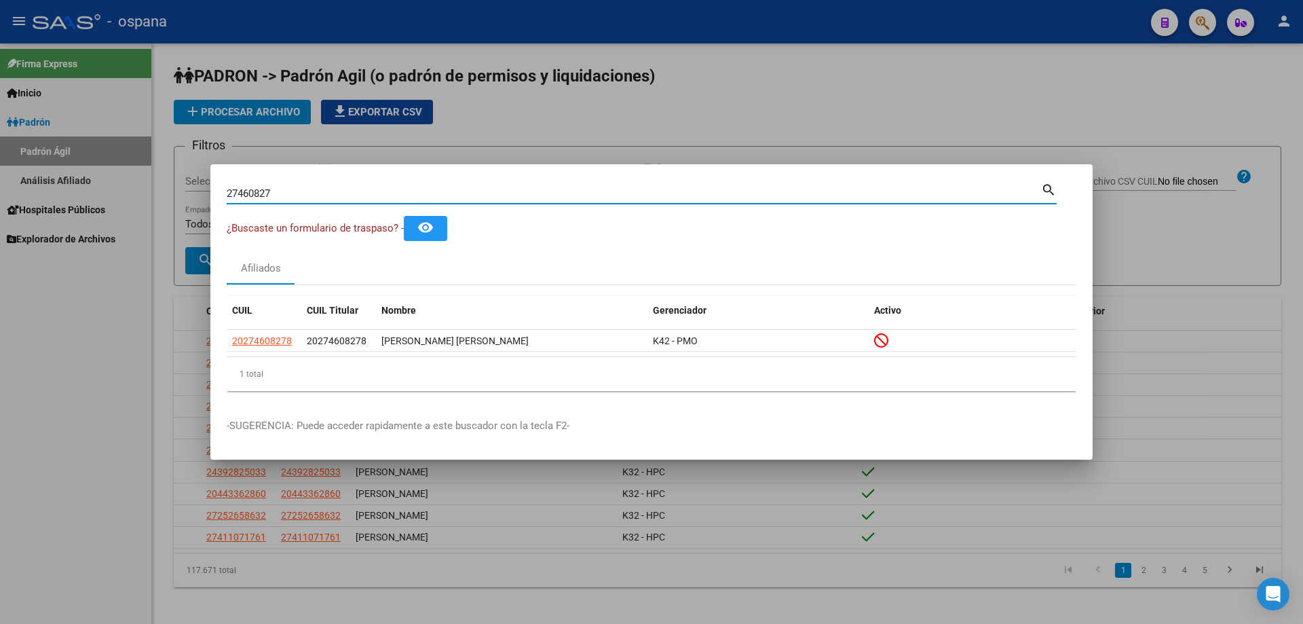
click at [515, 200] on div "27460827 Buscar (apellido, dni, cuil, nro traspaso, cuit, obra social)" at bounding box center [634, 193] width 815 height 20
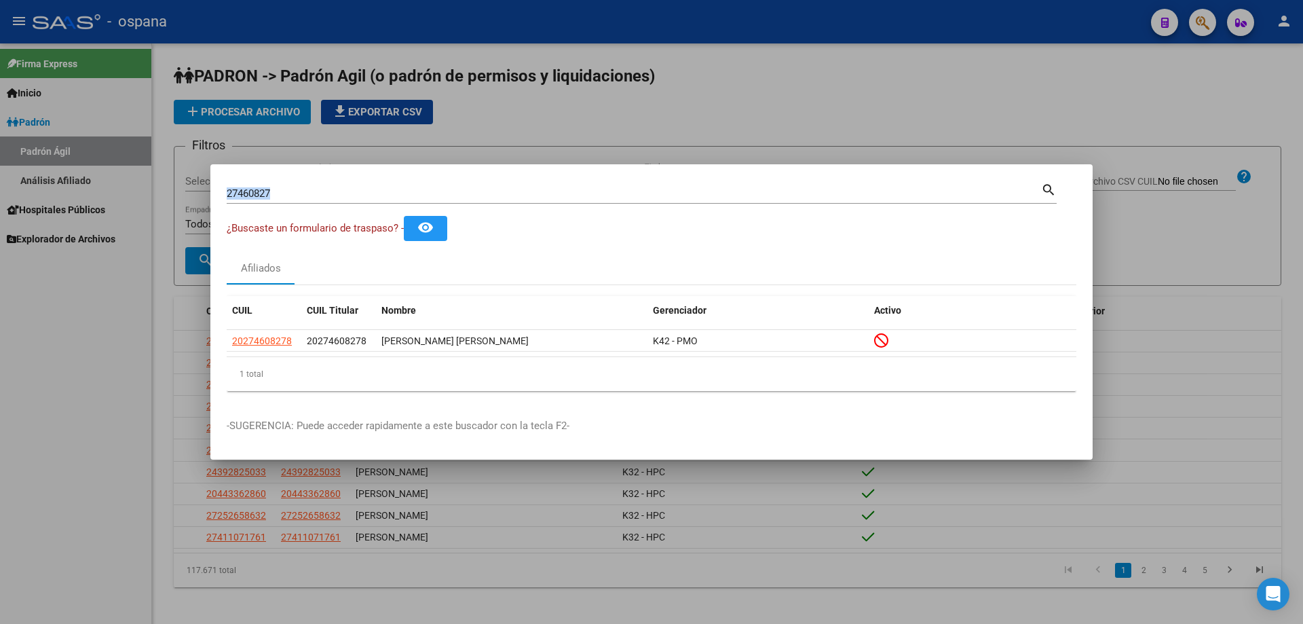
click at [515, 200] on div "27460827 Buscar (apellido, dni, cuil, nro traspaso, cuit, obra social)" at bounding box center [634, 193] width 815 height 20
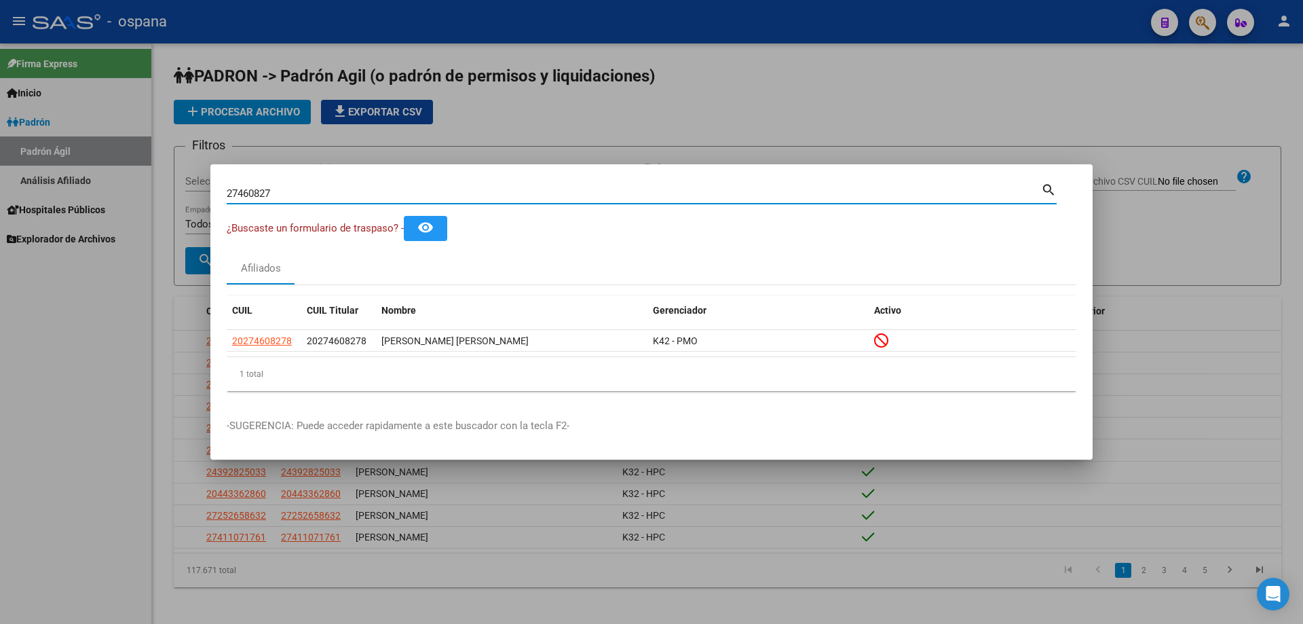
click at [508, 195] on input "27460827" at bounding box center [634, 193] width 815 height 12
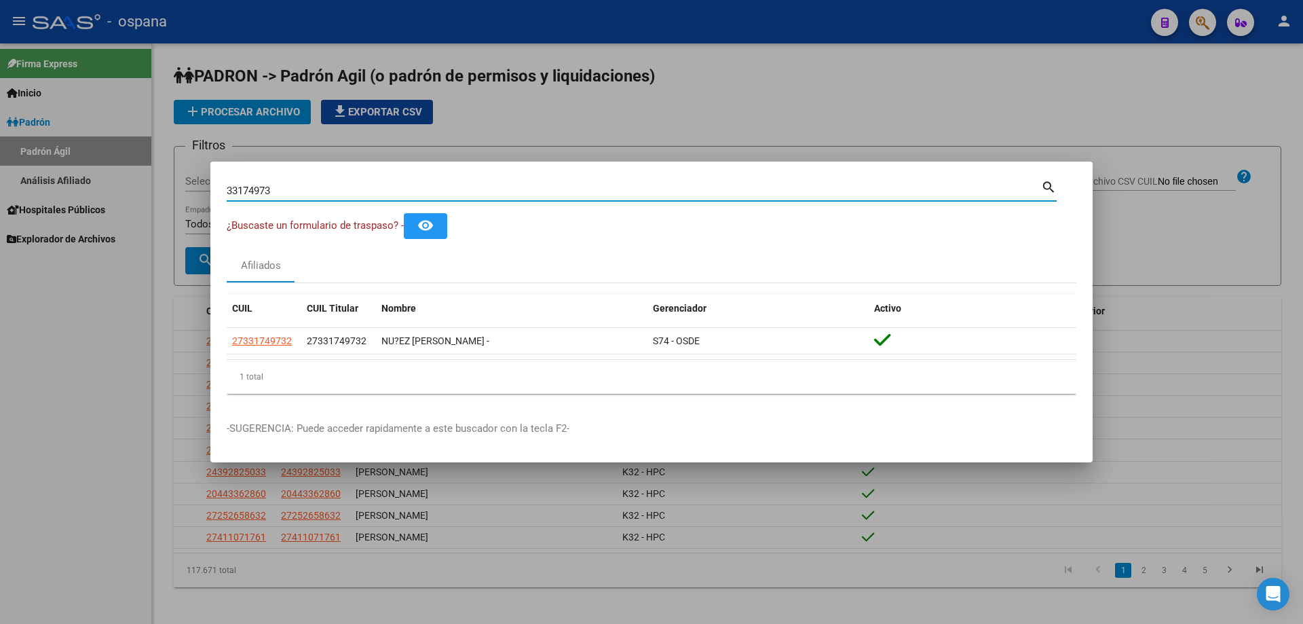
click at [467, 190] on input "33174973" at bounding box center [634, 191] width 815 height 12
click at [466, 189] on input "28971344" at bounding box center [634, 191] width 815 height 12
click at [464, 188] on input "28971344" at bounding box center [634, 191] width 815 height 12
click at [341, 200] on div "28971344 Buscar (apellido, dni, cuil, nro traspaso, cuit, obra social)" at bounding box center [634, 191] width 815 height 20
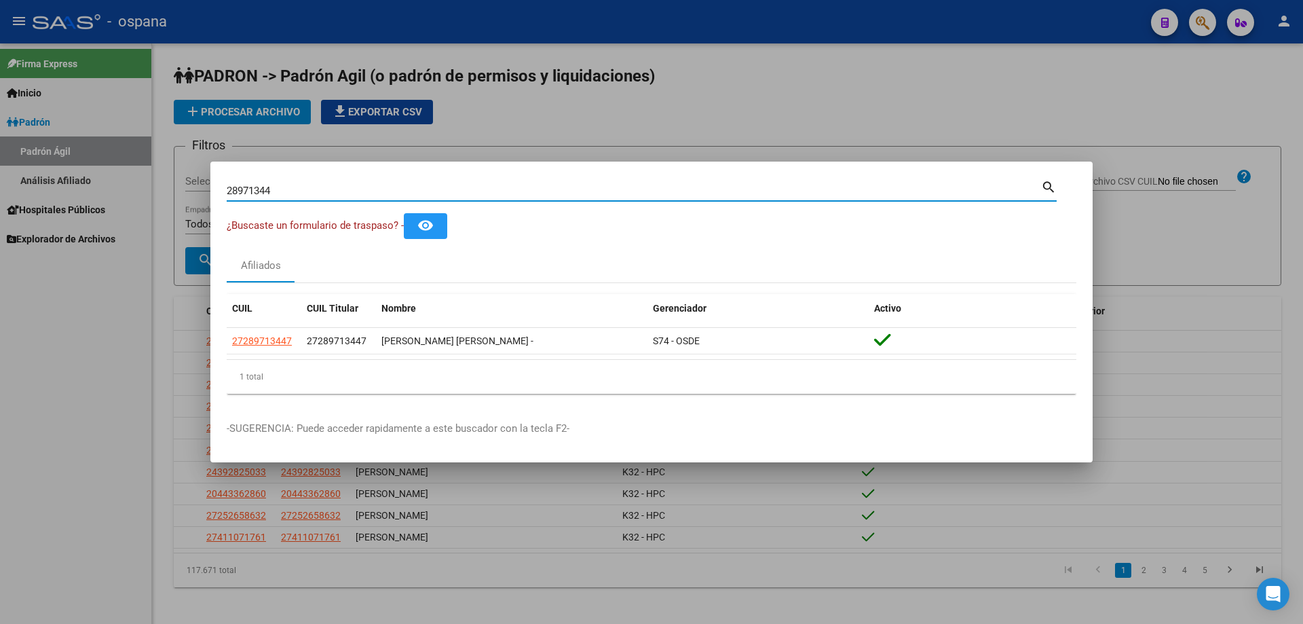
click at [339, 196] on input "28971344" at bounding box center [634, 191] width 815 height 12
click at [317, 190] on input "24562214" at bounding box center [634, 191] width 815 height 12
click at [327, 186] on input "20454775" at bounding box center [634, 191] width 815 height 12
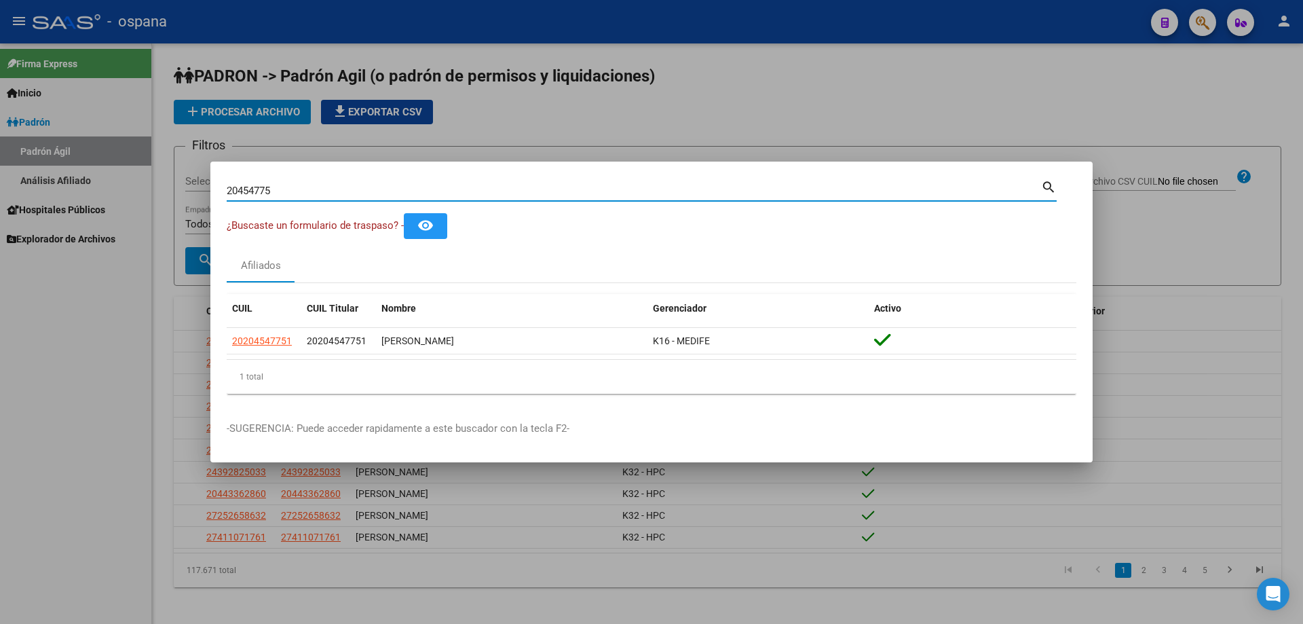
click at [327, 186] on input "20454775" at bounding box center [634, 191] width 815 height 12
type input "2"
click at [327, 187] on input "48600392" at bounding box center [634, 191] width 815 height 12
click at [337, 191] on input "55081115" at bounding box center [634, 191] width 815 height 12
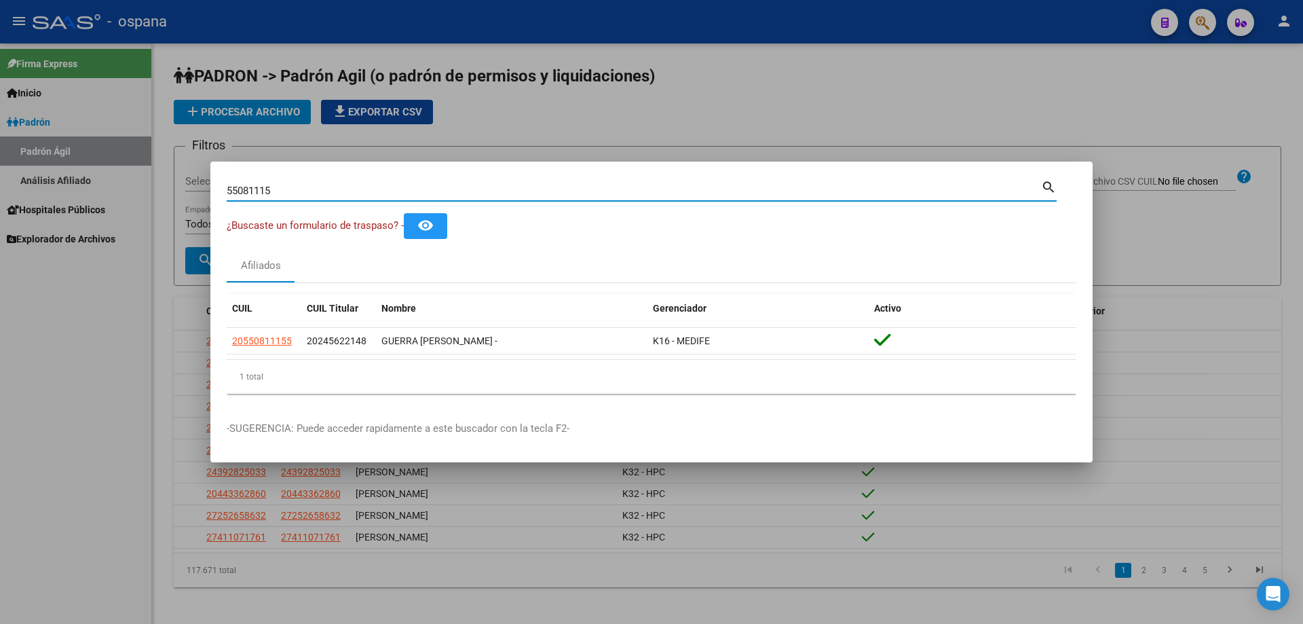
click at [337, 191] on input "55081115" at bounding box center [634, 191] width 815 height 12
click at [338, 188] on input "24614606" at bounding box center [634, 191] width 815 height 12
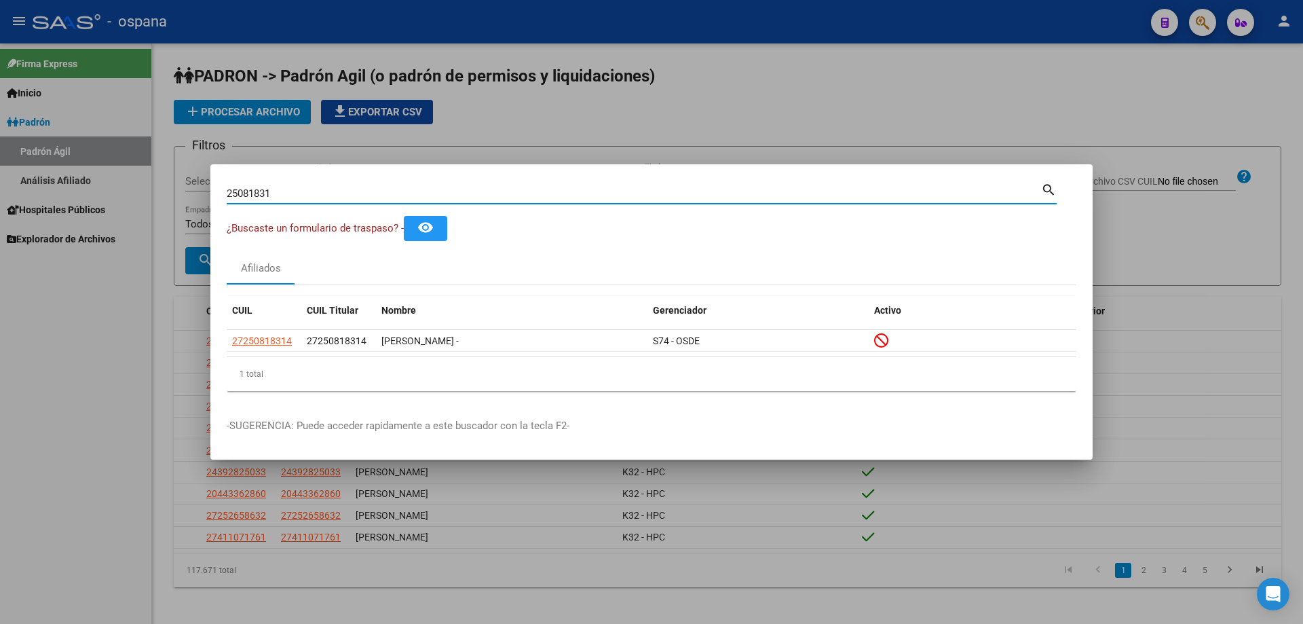
click at [338, 189] on input "25081831" at bounding box center [634, 193] width 815 height 12
click at [333, 187] on input "23822911" at bounding box center [634, 193] width 815 height 12
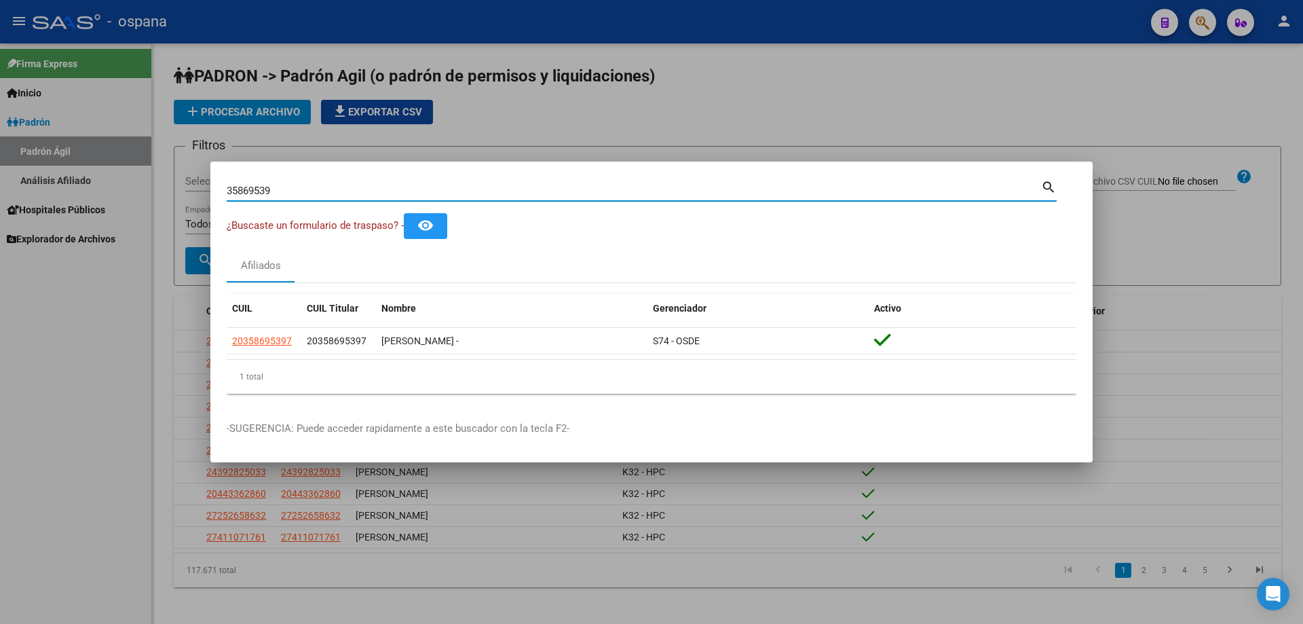
click at [378, 193] on input "35869539" at bounding box center [634, 191] width 815 height 12
click at [378, 191] on input "21404155" at bounding box center [634, 191] width 815 height 12
click at [378, 193] on input "31801606" at bounding box center [634, 191] width 815 height 12
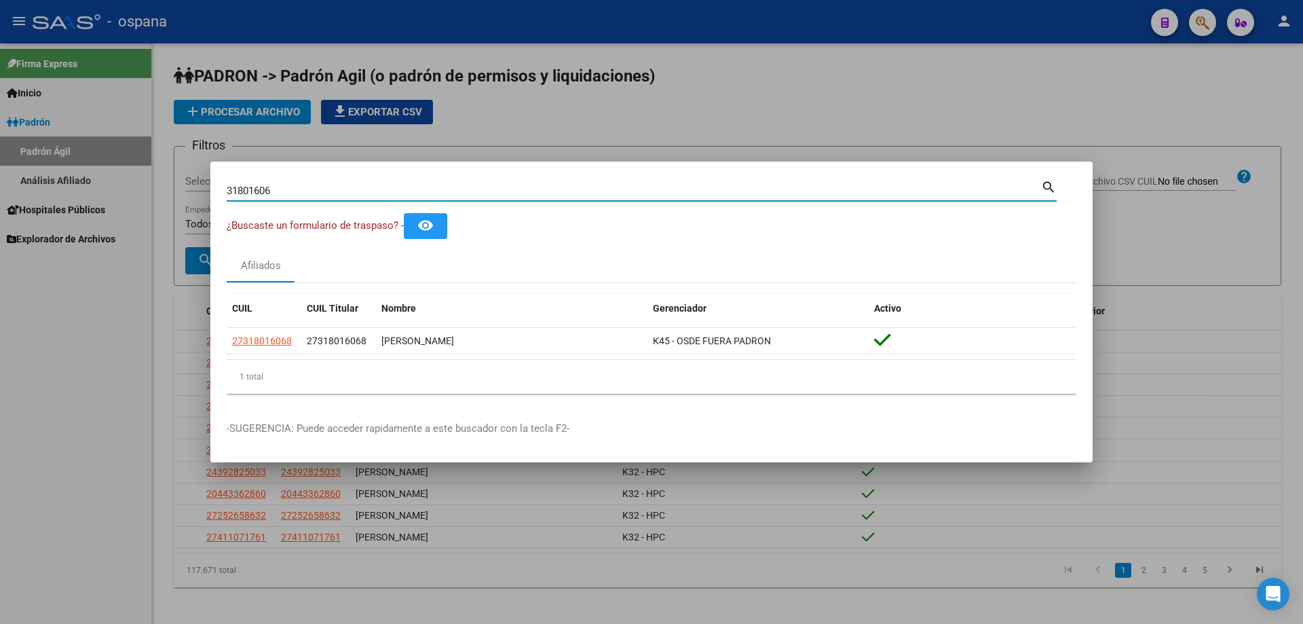
click at [378, 193] on input "31801606" at bounding box center [634, 191] width 815 height 12
click at [378, 190] on input "40201055" at bounding box center [634, 191] width 815 height 12
click at [378, 193] on input "24579019" at bounding box center [634, 191] width 815 height 12
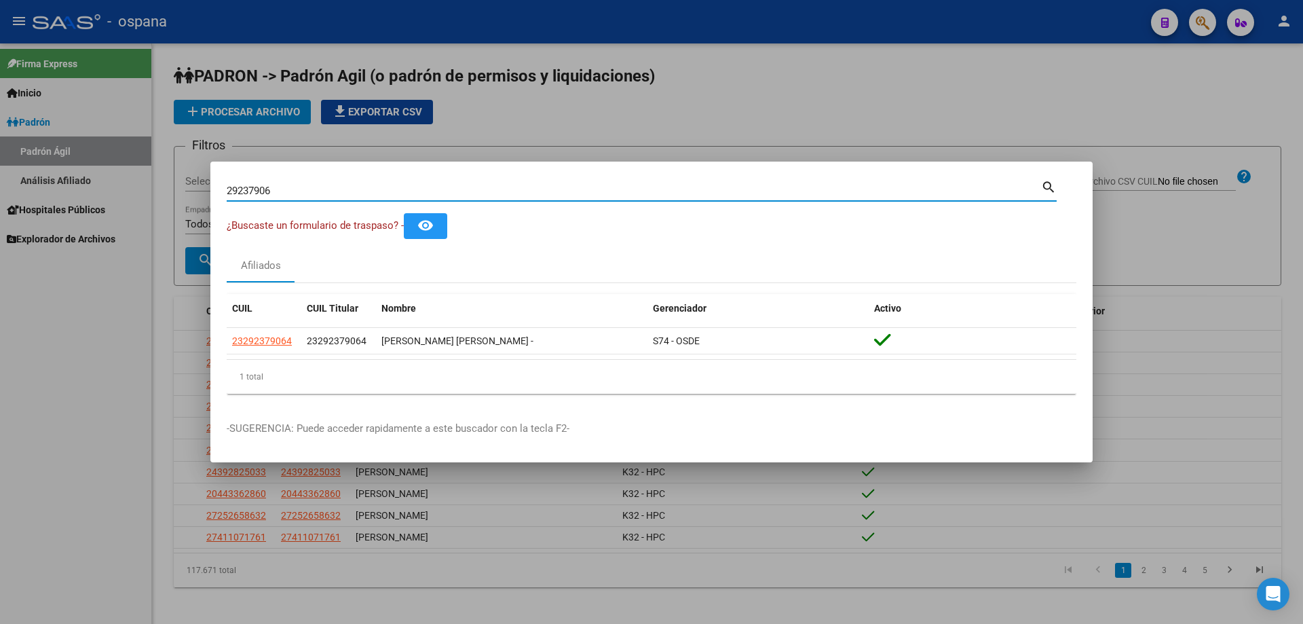
click at [378, 193] on input "29237906" at bounding box center [634, 191] width 815 height 12
click at [298, 193] on input "29237906" at bounding box center [634, 191] width 815 height 12
click at [299, 193] on input "29237906" at bounding box center [634, 191] width 815 height 12
click at [602, 190] on input "28117656" at bounding box center [634, 191] width 815 height 12
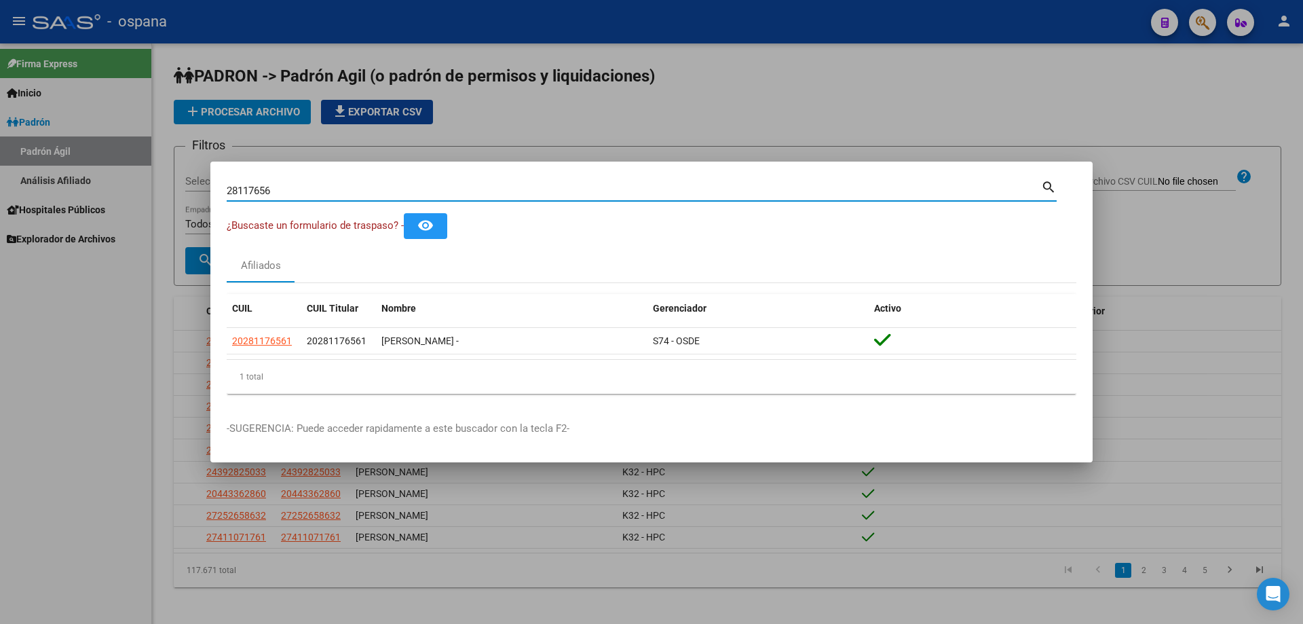
click at [603, 190] on input "28117656" at bounding box center [634, 191] width 815 height 12
click at [282, 191] on input "28117656" at bounding box center [634, 191] width 815 height 12
type input "24824150"
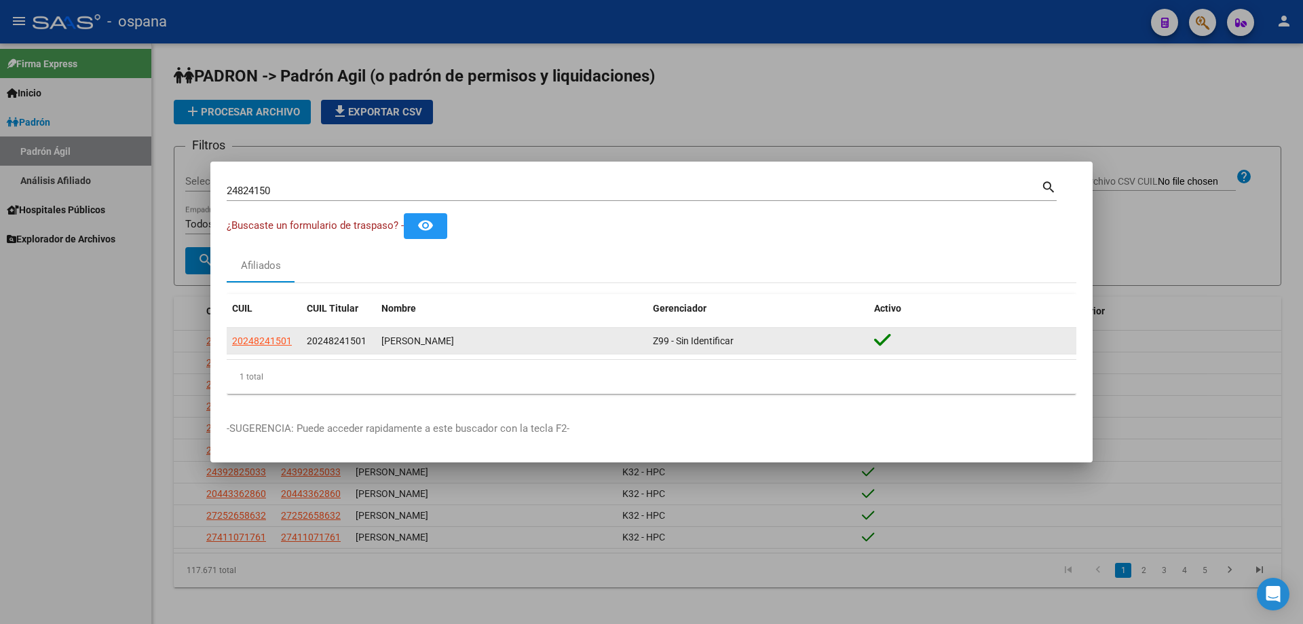
click at [291, 337] on div "20248241501" at bounding box center [264, 341] width 64 height 16
click at [288, 337] on span "20248241501" at bounding box center [262, 340] width 60 height 11
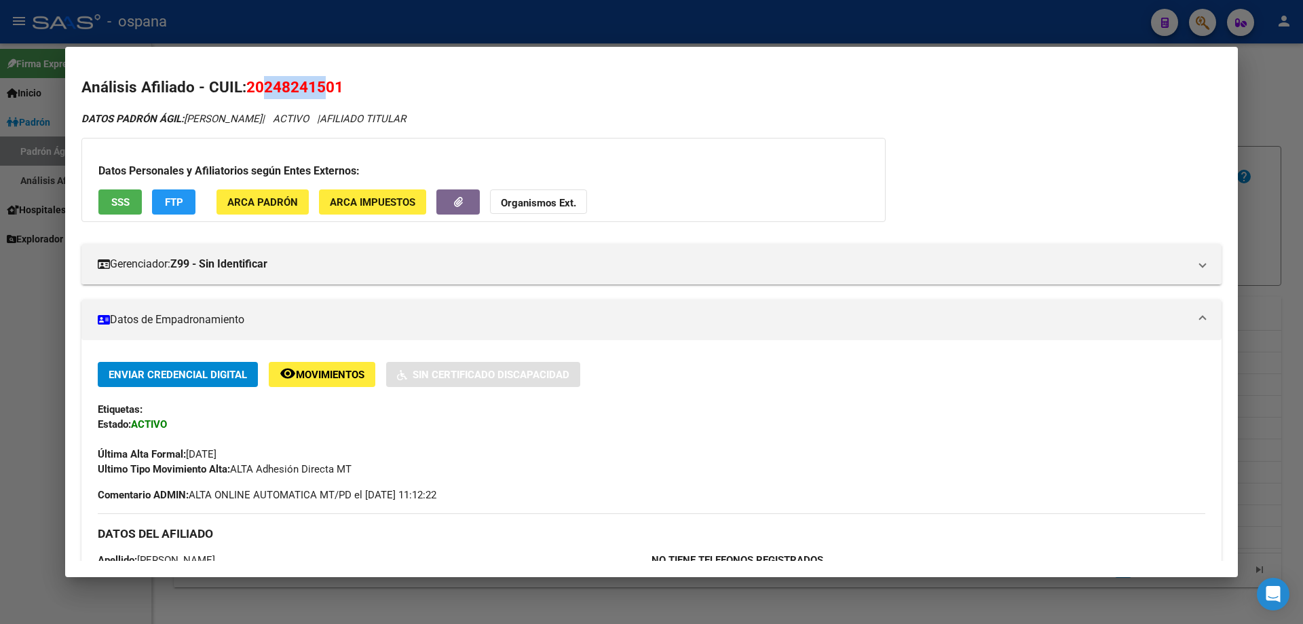
drag, startPoint x: 267, startPoint y: 86, endPoint x: 329, endPoint y: 84, distance: 62.5
click at [329, 84] on span "20248241501" at bounding box center [294, 87] width 97 height 18
drag, startPoint x: 319, startPoint y: 84, endPoint x: 284, endPoint y: 476, distance: 393.2
click at [284, 476] on div "Ultimo Tipo Movimiento Alta: ALTA Adhesión Directa MT" at bounding box center [652, 469] width 1108 height 15
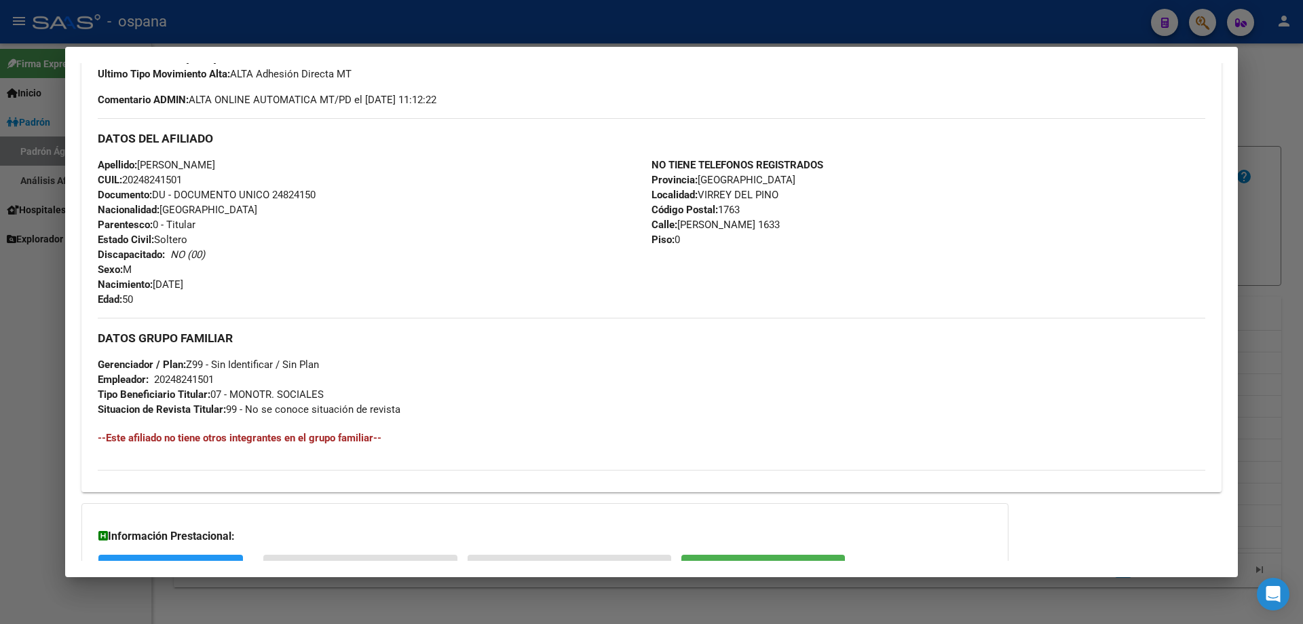
scroll to position [339, 0]
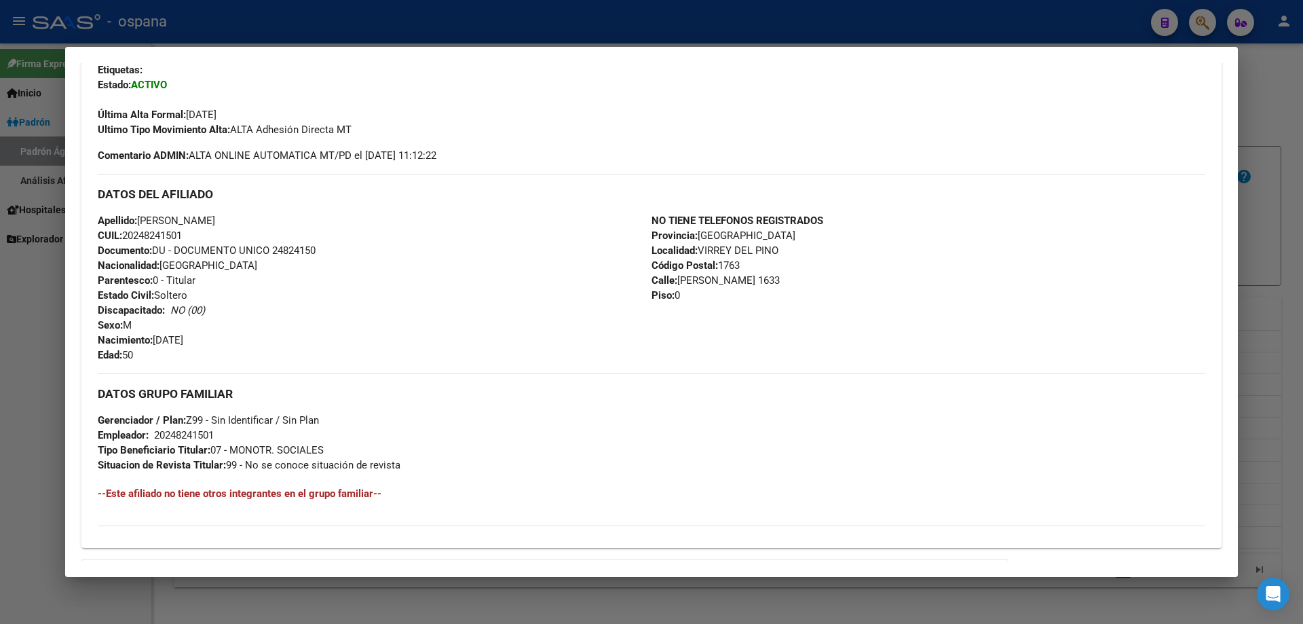
click at [313, 251] on span "Documento: DU - DOCUMENTO UNICO 24824150" at bounding box center [207, 250] width 218 height 12
copy span "24824150"
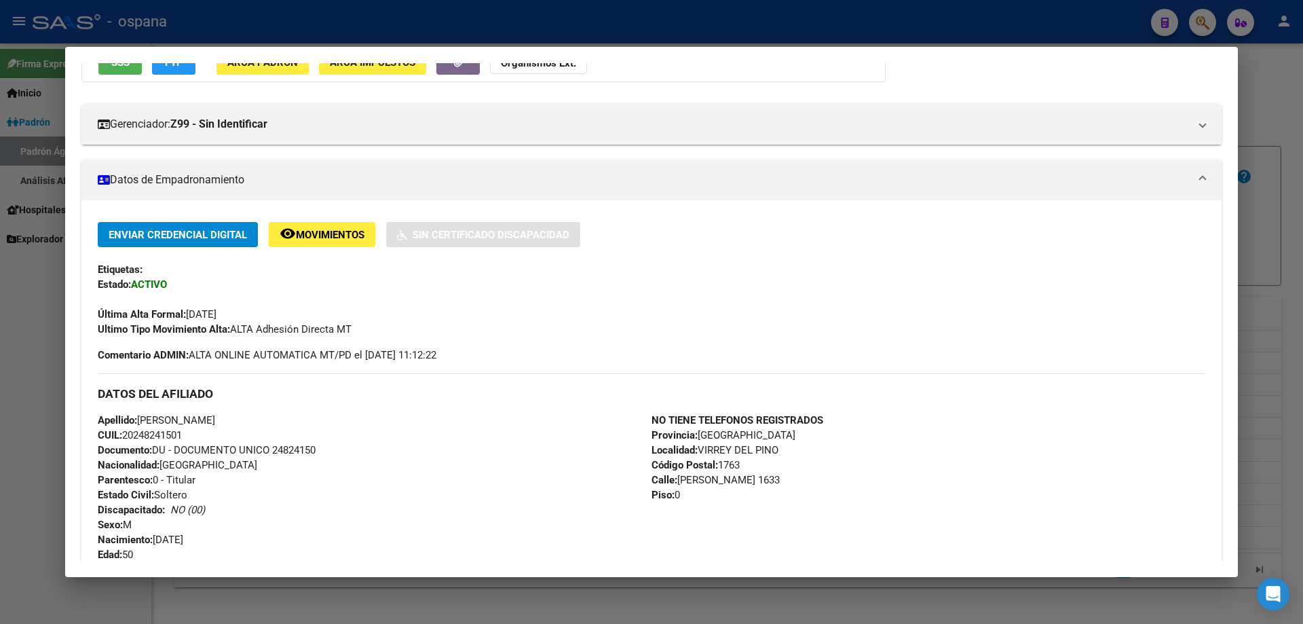
scroll to position [0, 0]
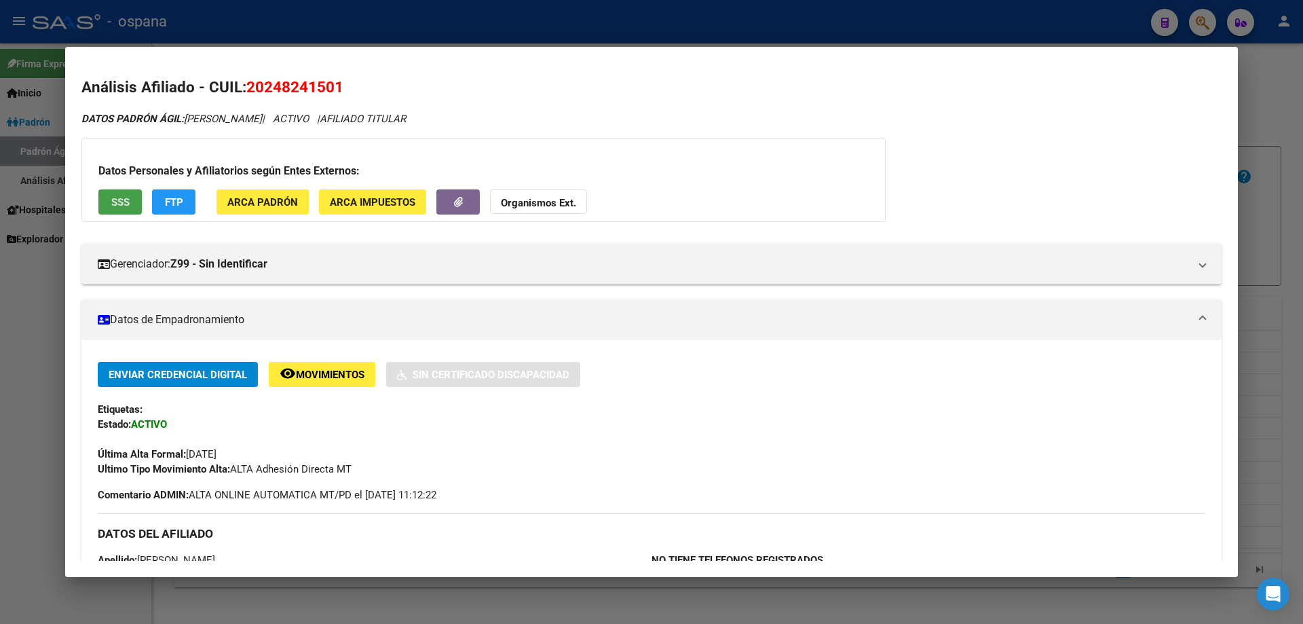
click at [132, 202] on button "SSS" at bounding box center [119, 201] width 43 height 25
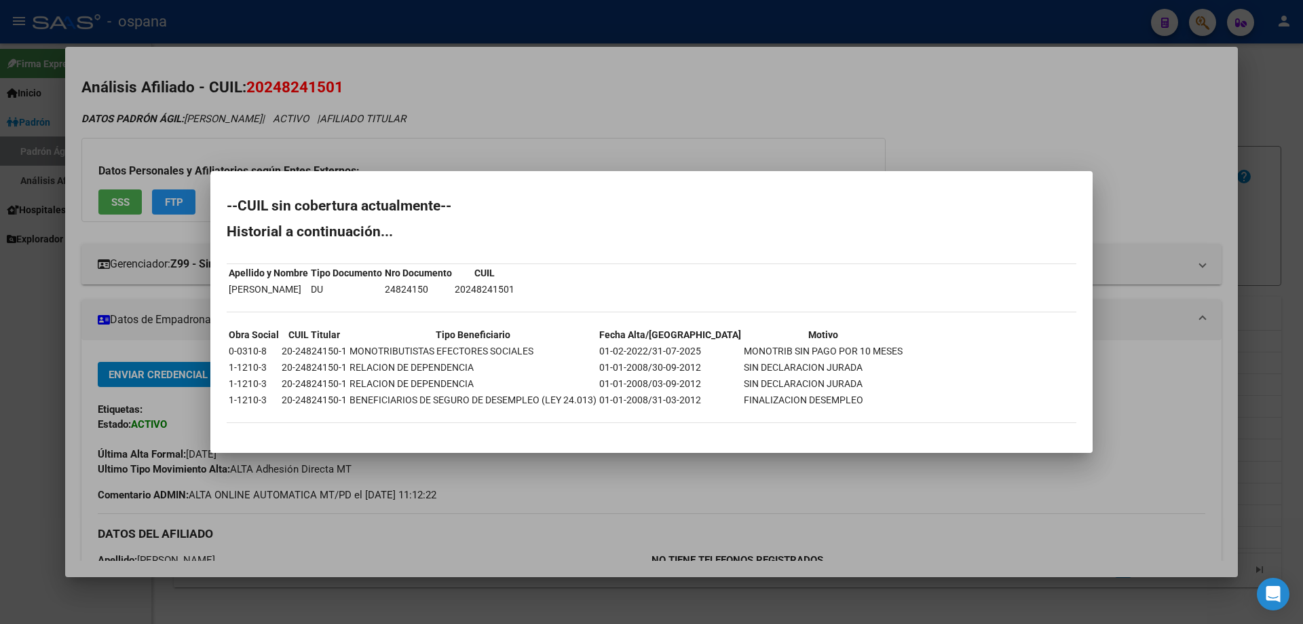
drag, startPoint x: 595, startPoint y: 353, endPoint x: 711, endPoint y: 364, distance: 117.3
click at [711, 364] on table "Obra Social CUIL Titular Tipo Beneficiario Fecha Alta/Baja Motivo 0-0310-8 20-2…" at bounding box center [566, 367] width 678 height 83
click at [743, 364] on td "SIN DECLARACION JURADA" at bounding box center [823, 367] width 160 height 15
drag, startPoint x: 595, startPoint y: 351, endPoint x: 798, endPoint y: 336, distance: 203.5
click at [797, 336] on table "Obra Social CUIL Titular Tipo Beneficiario Fecha Alta/Baja Motivo 0-0310-8 20-2…" at bounding box center [566, 367] width 678 height 83
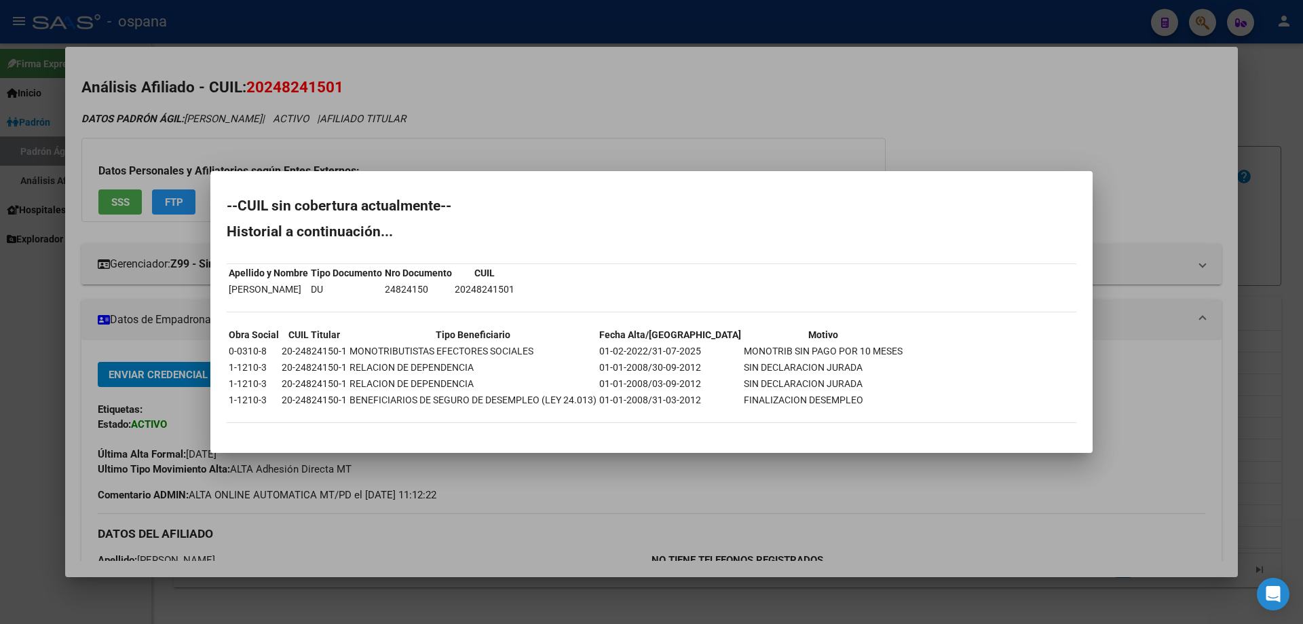
click at [831, 347] on td "MONOTRIB SIN PAGO POR 10 MESES" at bounding box center [823, 350] width 160 height 15
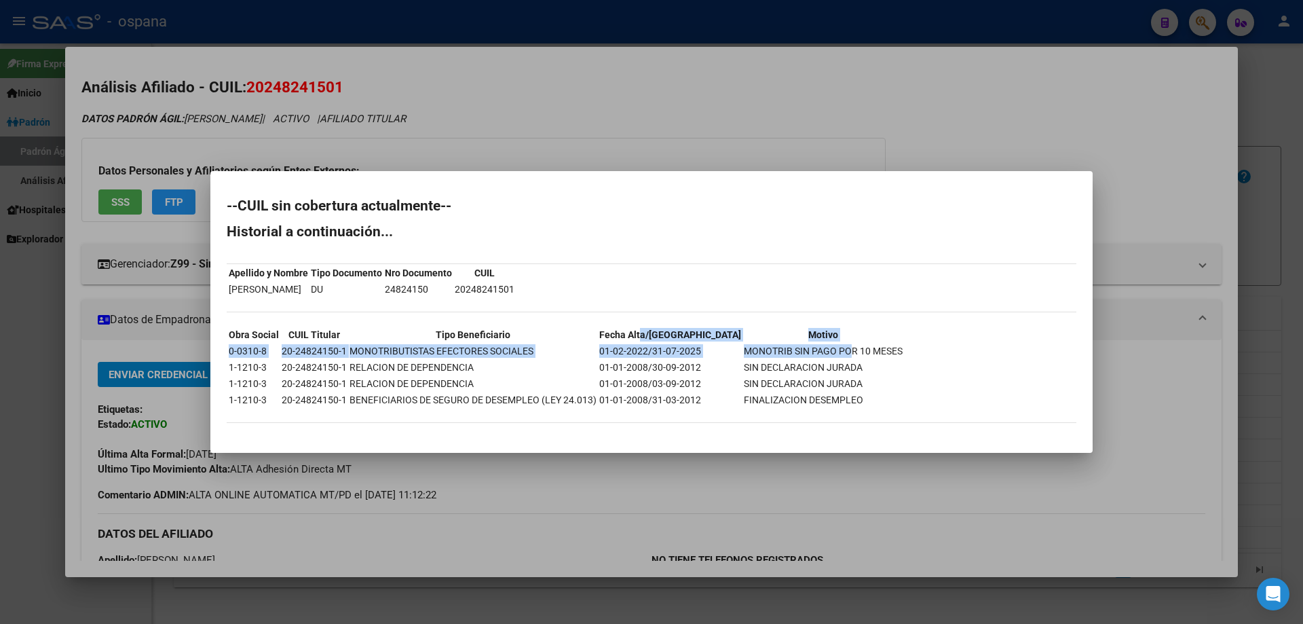
drag, startPoint x: 652, startPoint y: 341, endPoint x: 803, endPoint y: 357, distance: 151.5
click at [803, 357] on tbody "Obra Social CUIL Titular Tipo Beneficiario Fecha Alta/Baja Motivo 0-0310-8 20-2…" at bounding box center [565, 367] width 675 height 80
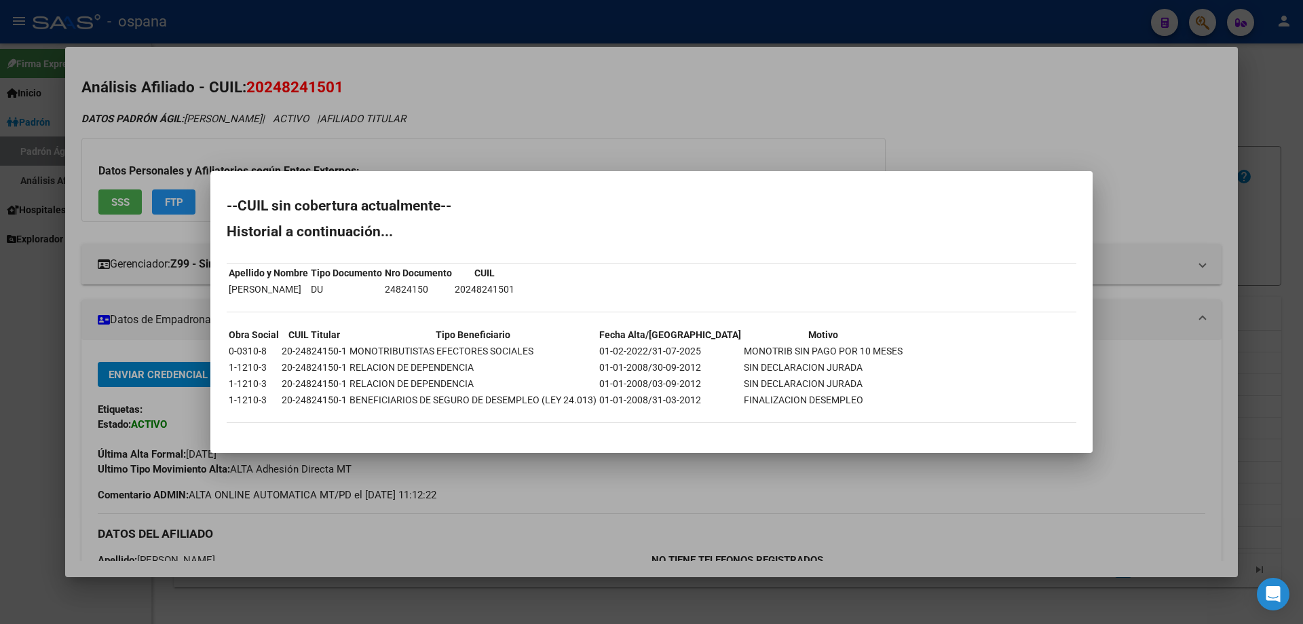
click at [820, 356] on td "MONOTRIB SIN PAGO POR 10 MESES" at bounding box center [823, 350] width 160 height 15
drag, startPoint x: 675, startPoint y: 350, endPoint x: 789, endPoint y: 348, distance: 114.1
click at [789, 348] on tr "0-0310-8 20-24824150-1 MONOTRIBUTISTAS EFECTORES SOCIALES 01-02-2022/31-07-2025…" at bounding box center [565, 350] width 675 height 15
click at [791, 348] on td "MONOTRIB SIN PAGO POR 10 MESES" at bounding box center [823, 350] width 160 height 15
drag, startPoint x: 575, startPoint y: 344, endPoint x: 872, endPoint y: 376, distance: 299.0
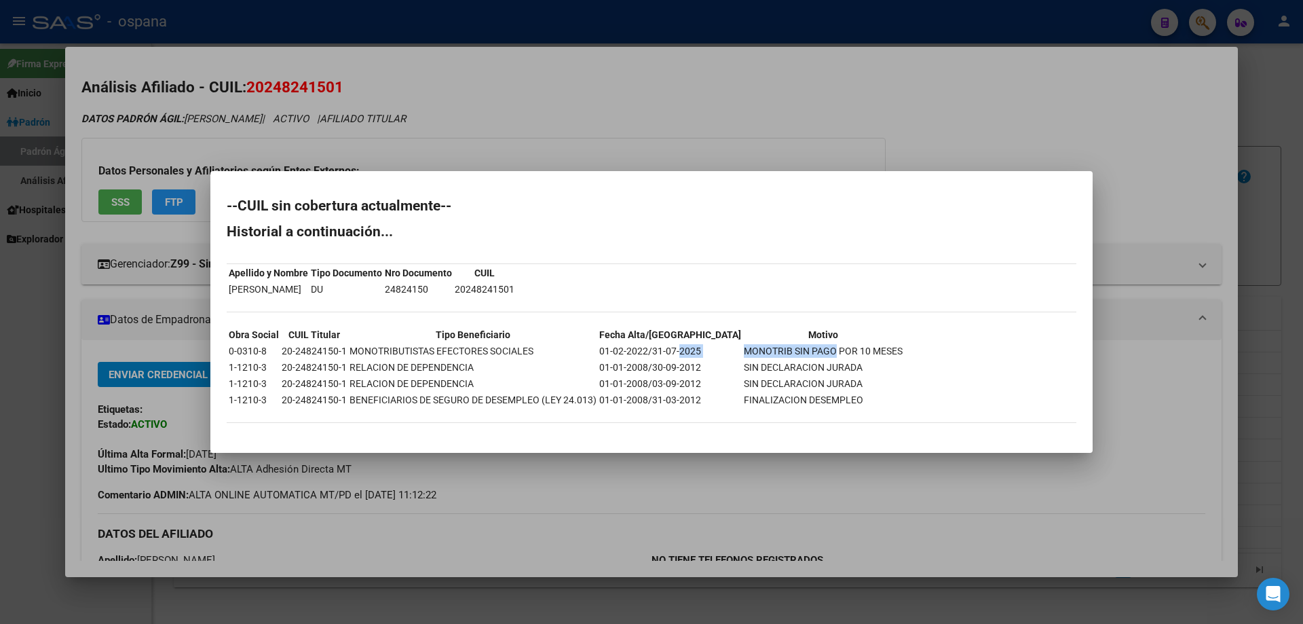
click at [872, 376] on div "--CUIL sin cobertura actualmente-- Historial a continuación... Apellido y Nombr…" at bounding box center [652, 318] width 850 height 238
click at [648, 359] on table "Obra Social CUIL Titular Tipo Beneficiario Fecha Alta/Baja Motivo 0-0310-8 20-2…" at bounding box center [566, 367] width 678 height 83
